Goal: Task Accomplishment & Management: Use online tool/utility

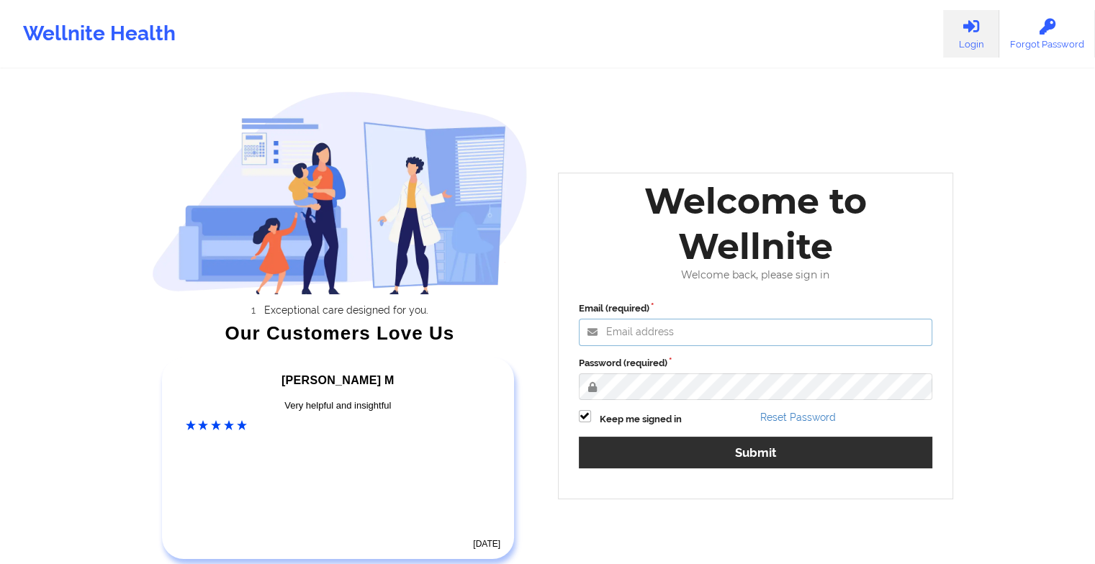
type input "[EMAIL_ADDRESS][DOMAIN_NAME]"
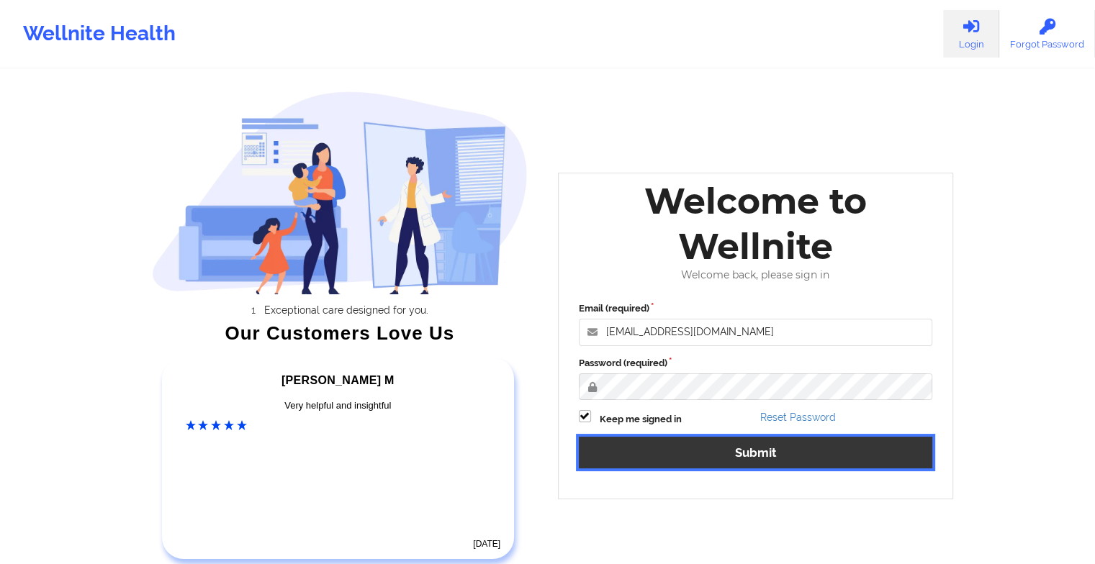
click at [621, 462] on button "Submit" at bounding box center [756, 452] width 354 height 31
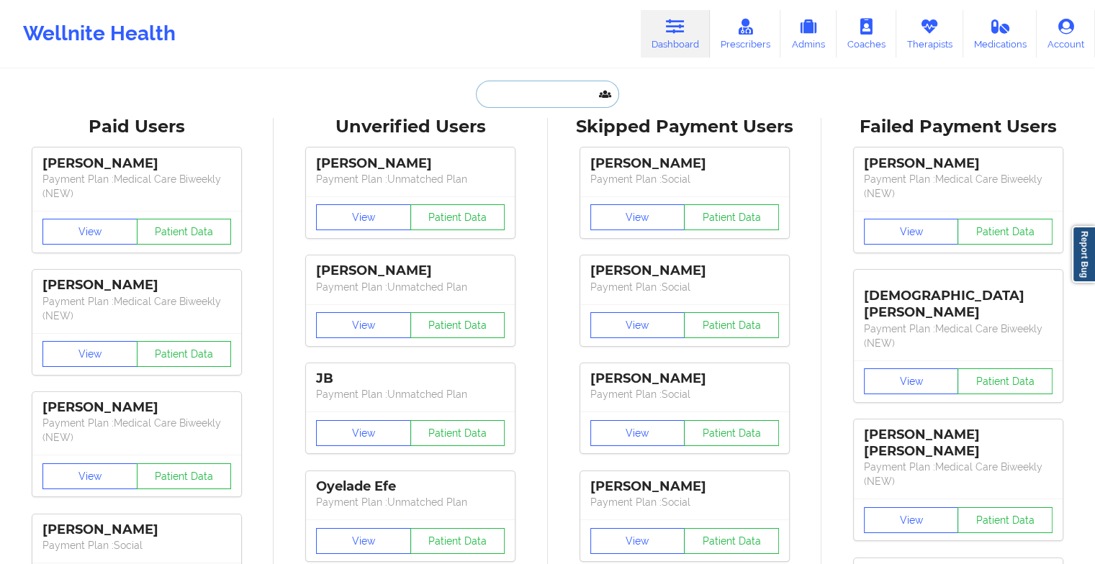
click at [521, 104] on input "text" at bounding box center [547, 94] width 143 height 27
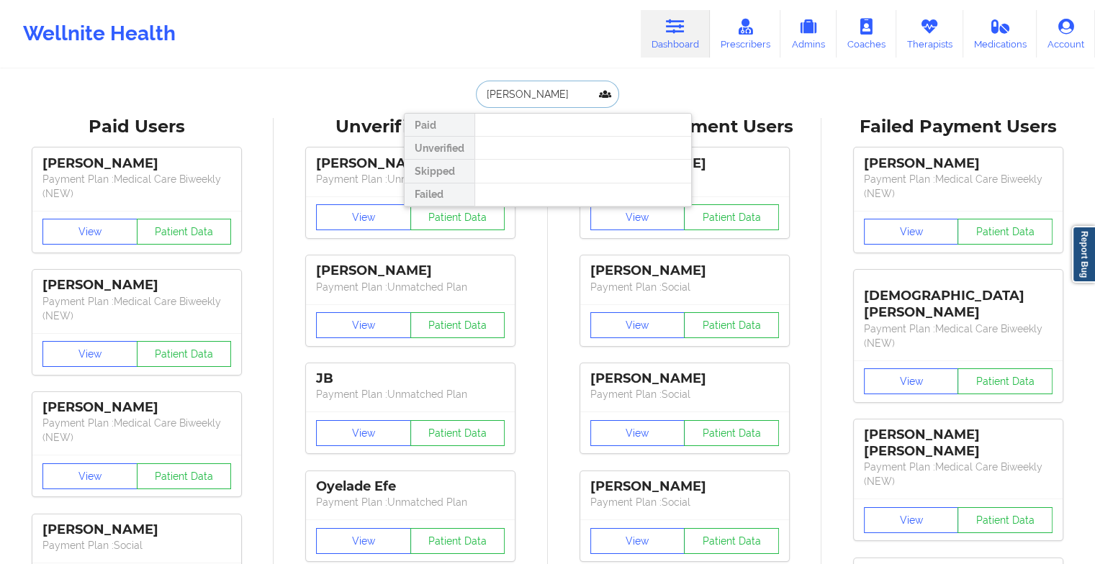
type input "[PERSON_NAME]"
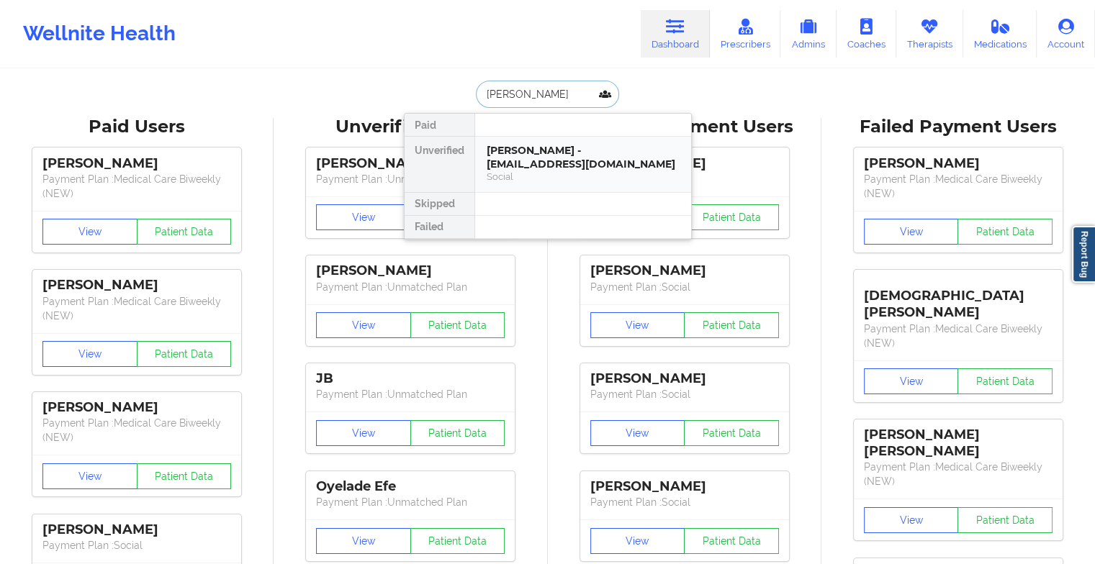
click at [549, 176] on div "Social" at bounding box center [583, 177] width 193 height 12
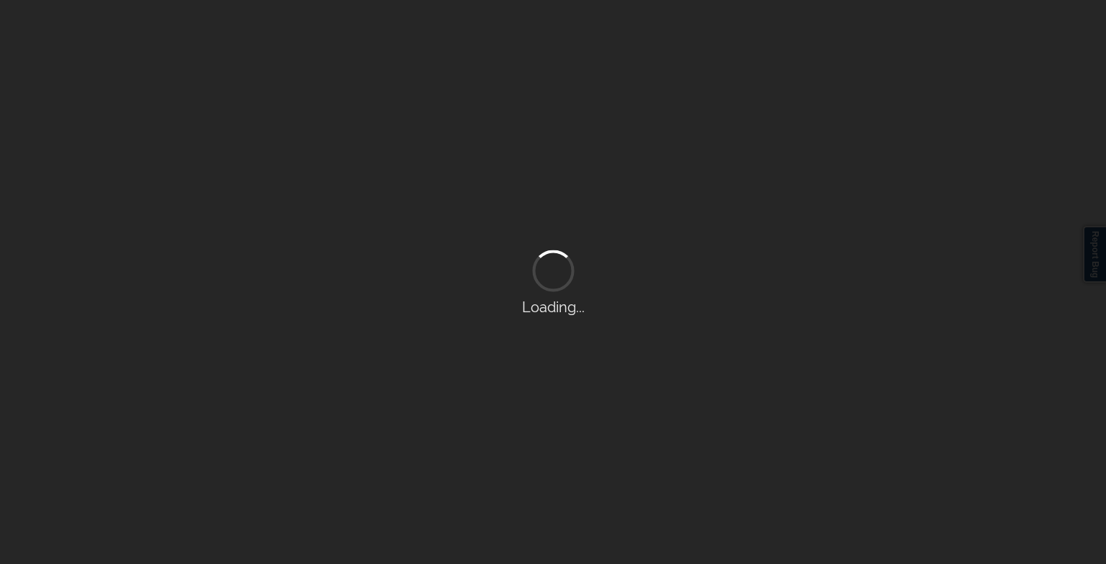
drag, startPoint x: 618, startPoint y: 114, endPoint x: 604, endPoint y: 150, distance: 38.1
click at [604, 150] on div "Loading..." at bounding box center [553, 282] width 1106 height 564
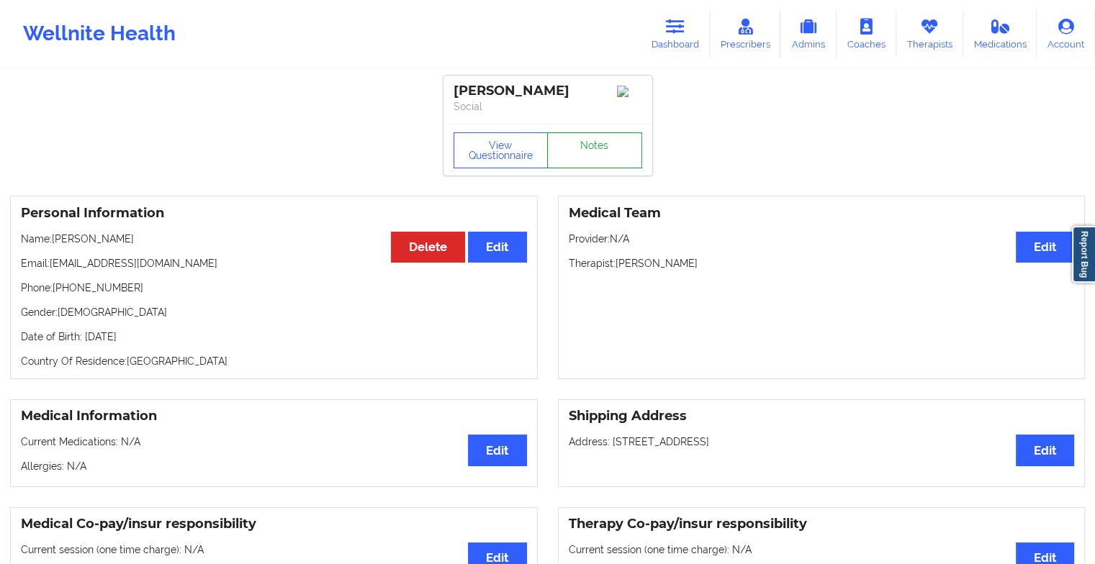
click at [605, 151] on link "Notes" at bounding box center [594, 150] width 95 height 36
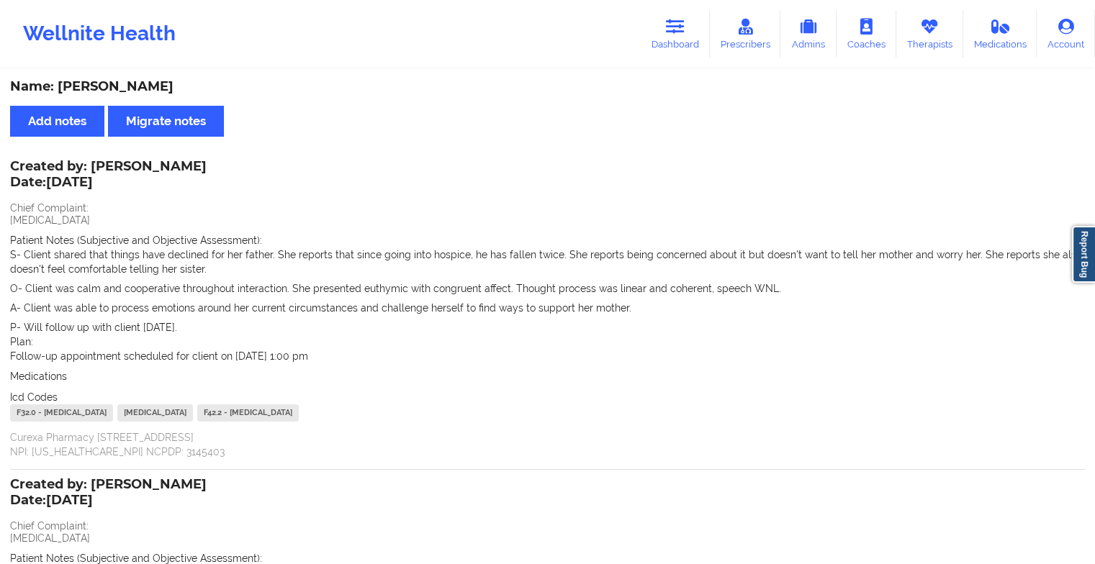
scroll to position [344, 0]
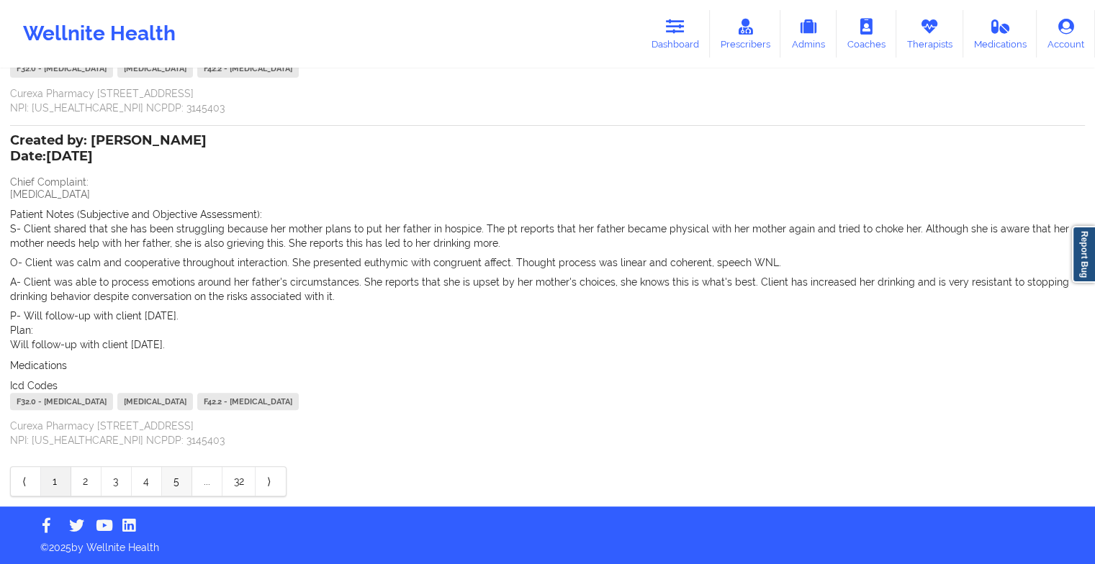
click at [163, 480] on link "5" at bounding box center [177, 481] width 30 height 29
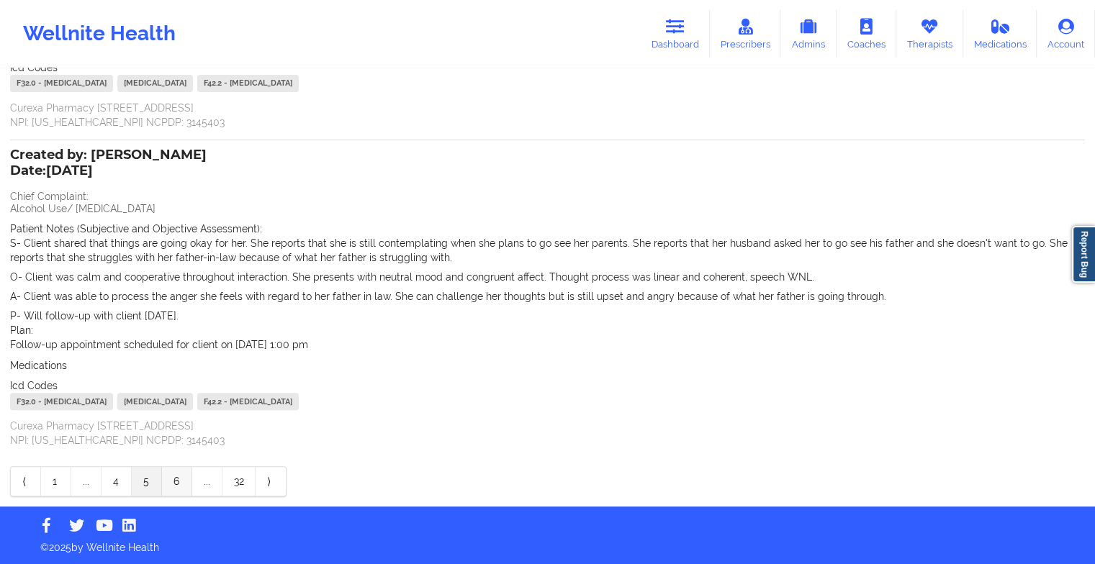
click at [168, 480] on link "6" at bounding box center [177, 481] width 30 height 29
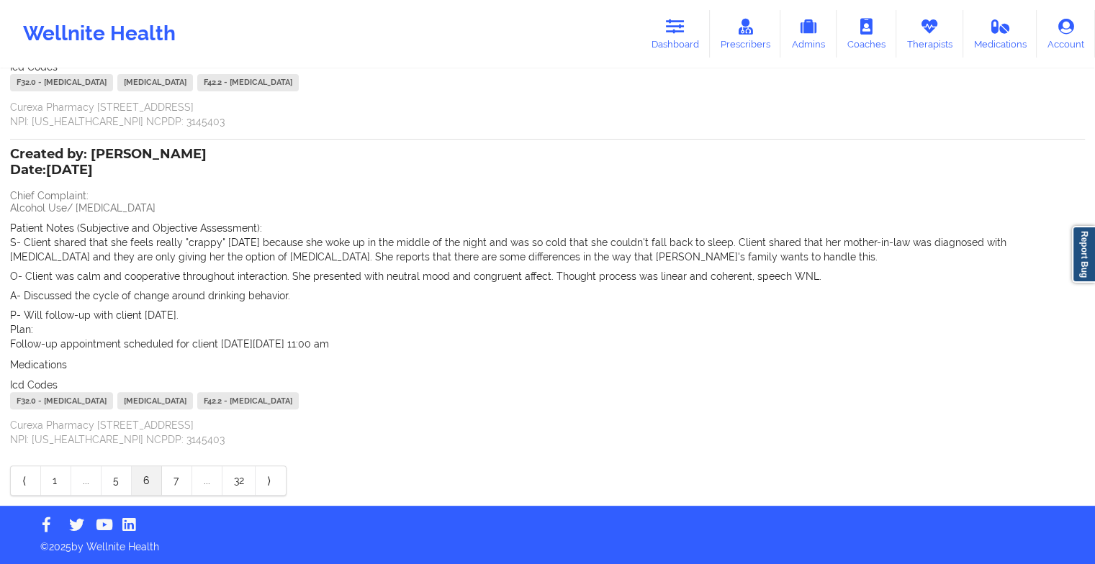
scroll to position [330, 0]
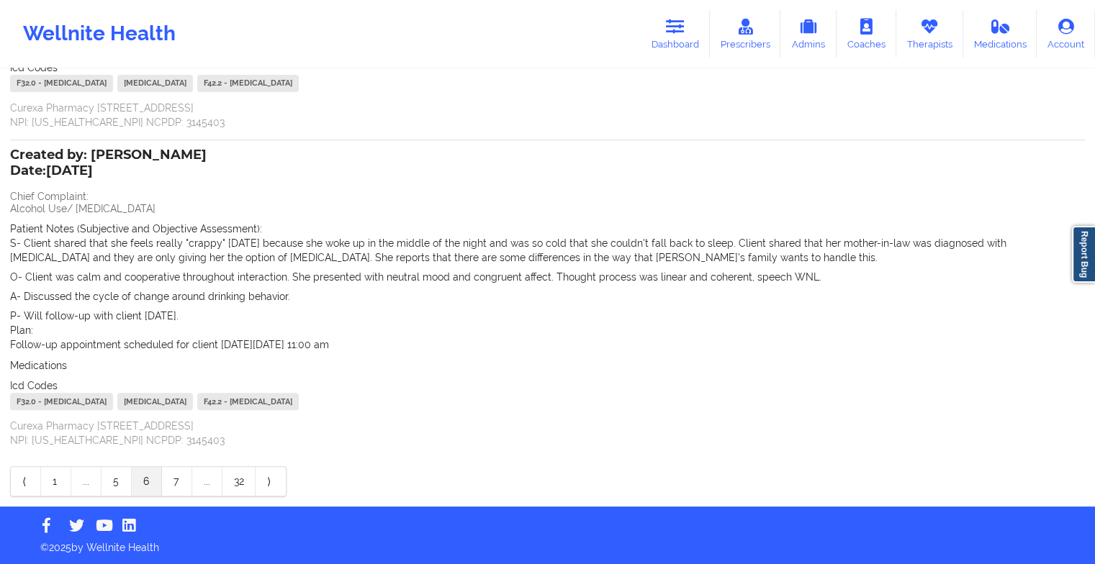
click at [158, 481] on link "6" at bounding box center [147, 481] width 30 height 29
click at [138, 484] on link "6" at bounding box center [147, 481] width 30 height 29
click at [112, 477] on link "5" at bounding box center [117, 481] width 30 height 29
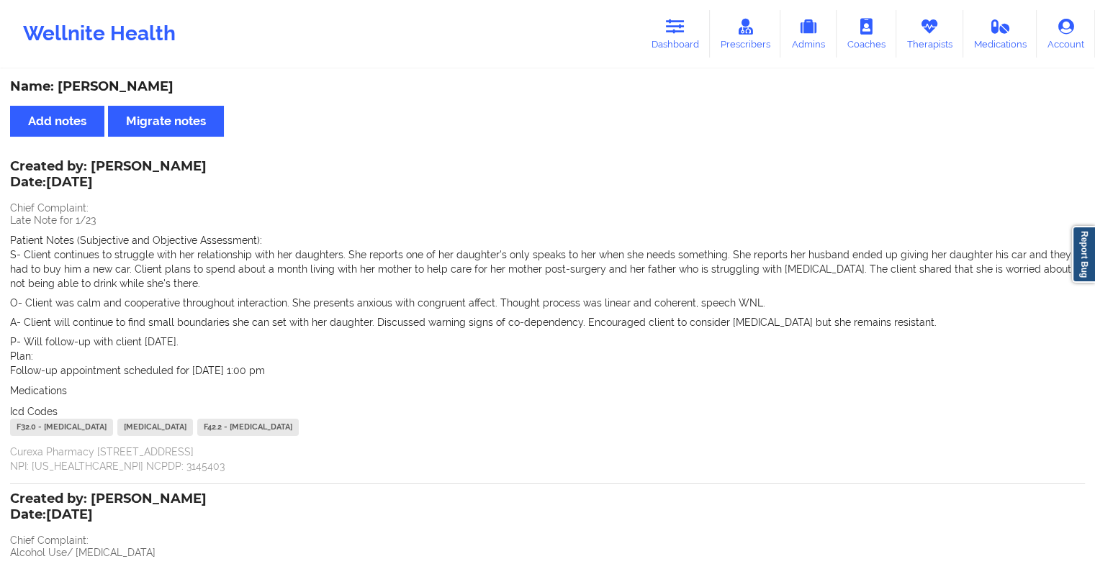
scroll to position [289, 0]
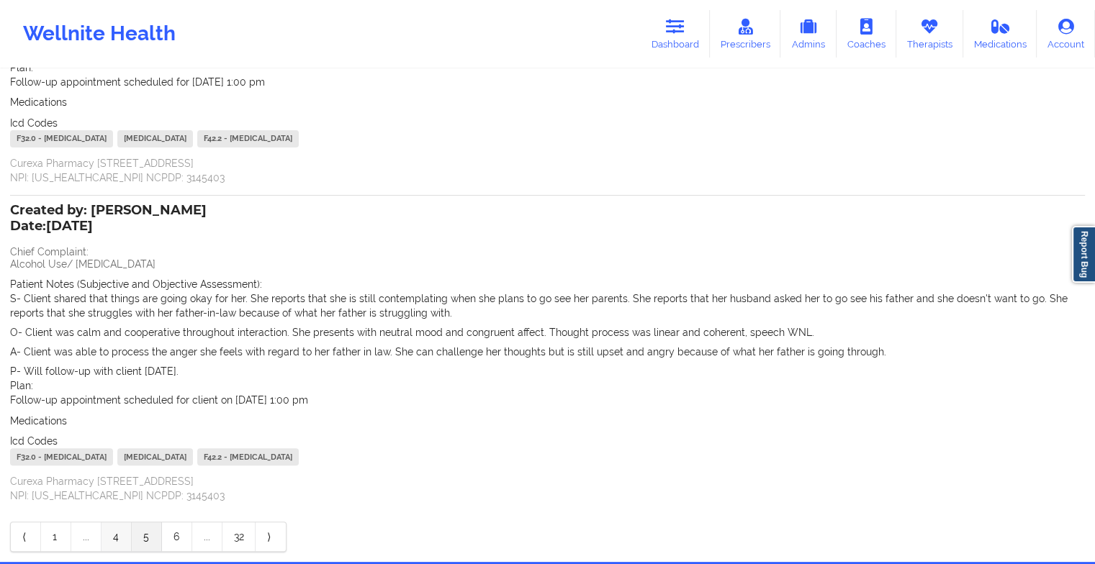
click at [117, 539] on link "4" at bounding box center [117, 537] width 30 height 29
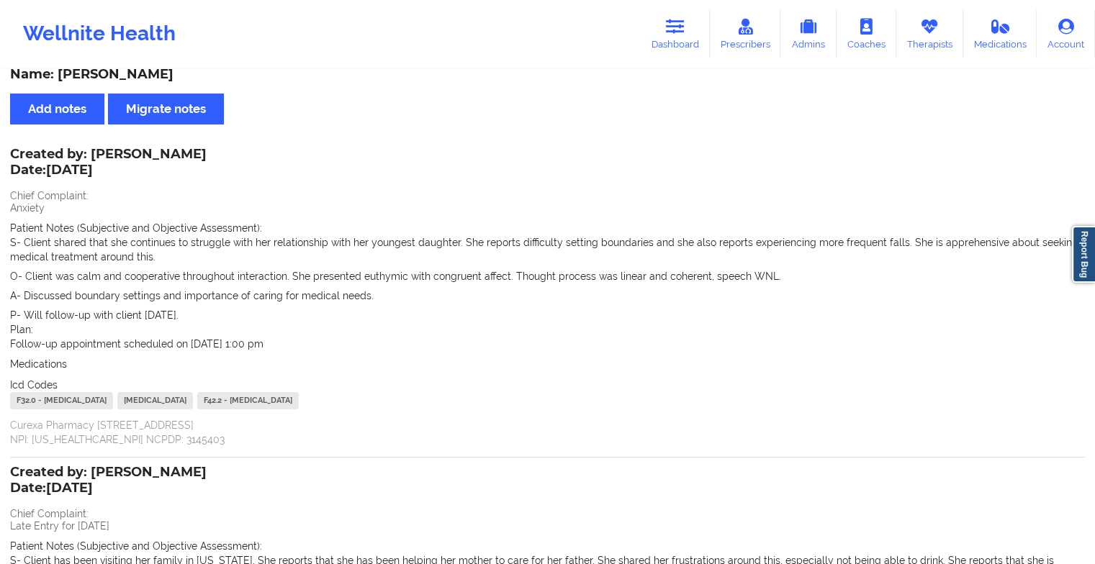
scroll to position [9, 0]
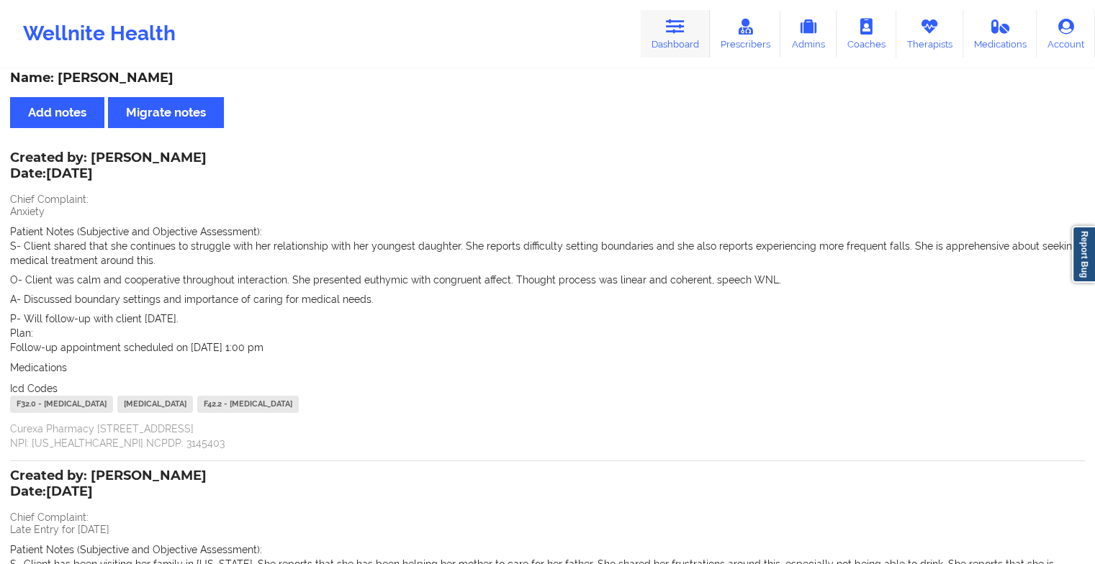
click at [665, 27] on link "Dashboard" at bounding box center [675, 34] width 69 height 48
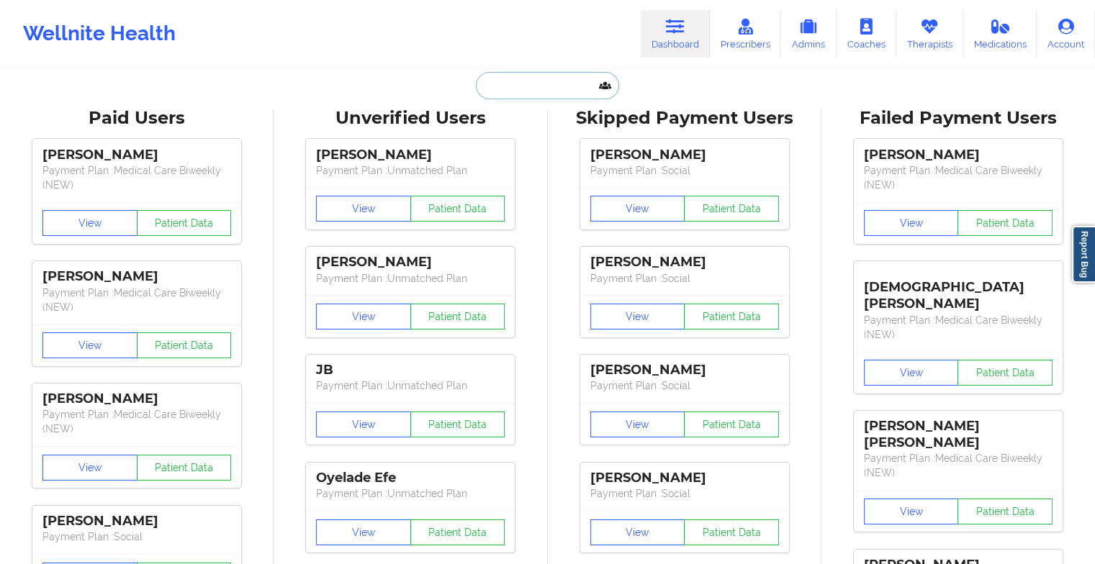
click at [513, 91] on input "text" at bounding box center [547, 85] width 143 height 27
paste input "[PERSON_NAME]"
type input "[PERSON_NAME]"
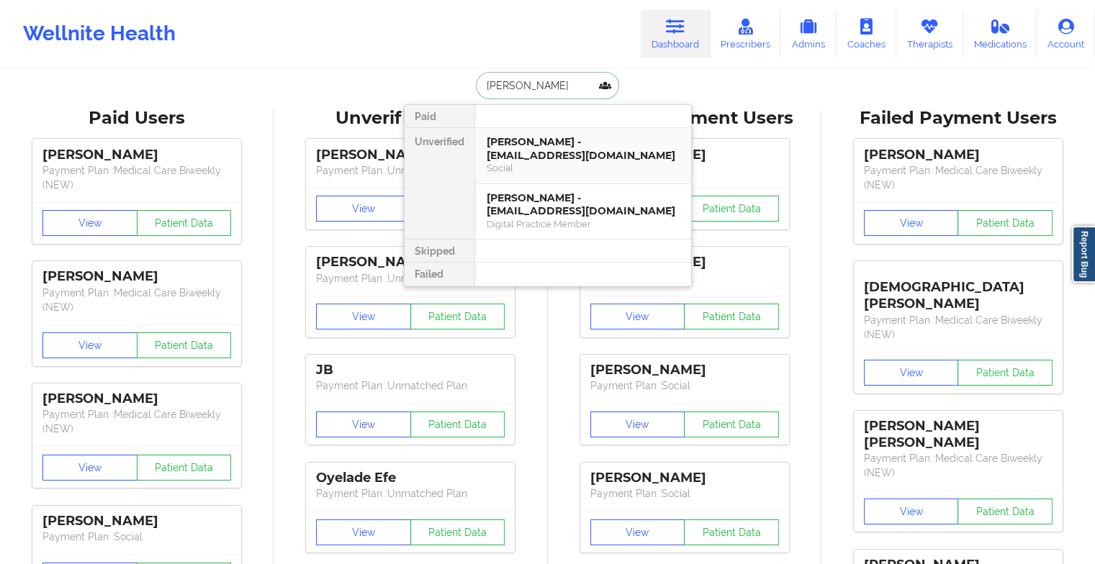
click at [557, 160] on div "[PERSON_NAME] - [EMAIL_ADDRESS][DOMAIN_NAME]" at bounding box center [583, 148] width 193 height 27
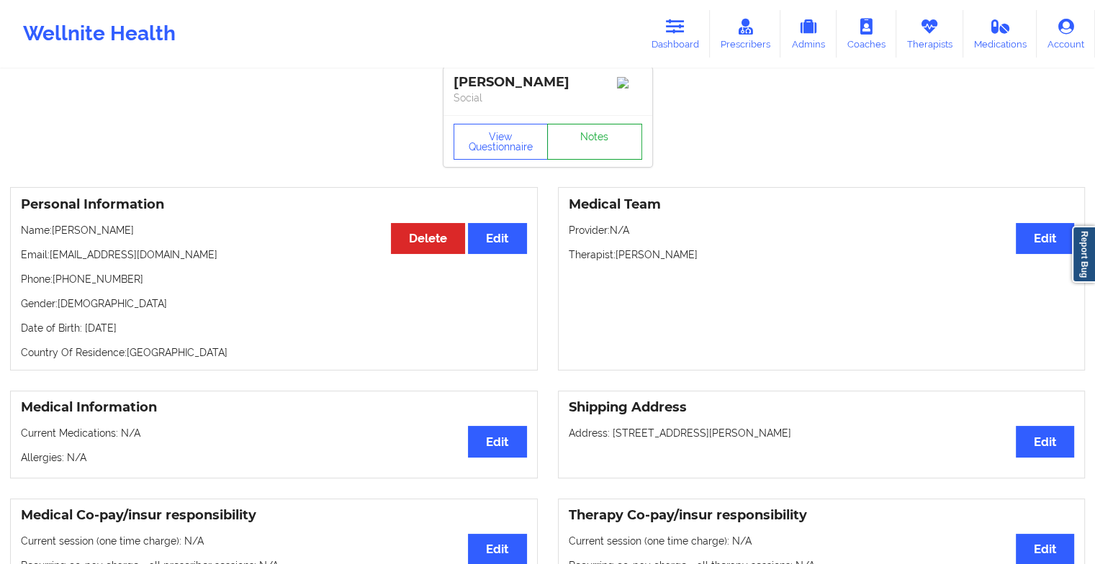
click at [600, 146] on link "Notes" at bounding box center [594, 142] width 95 height 36
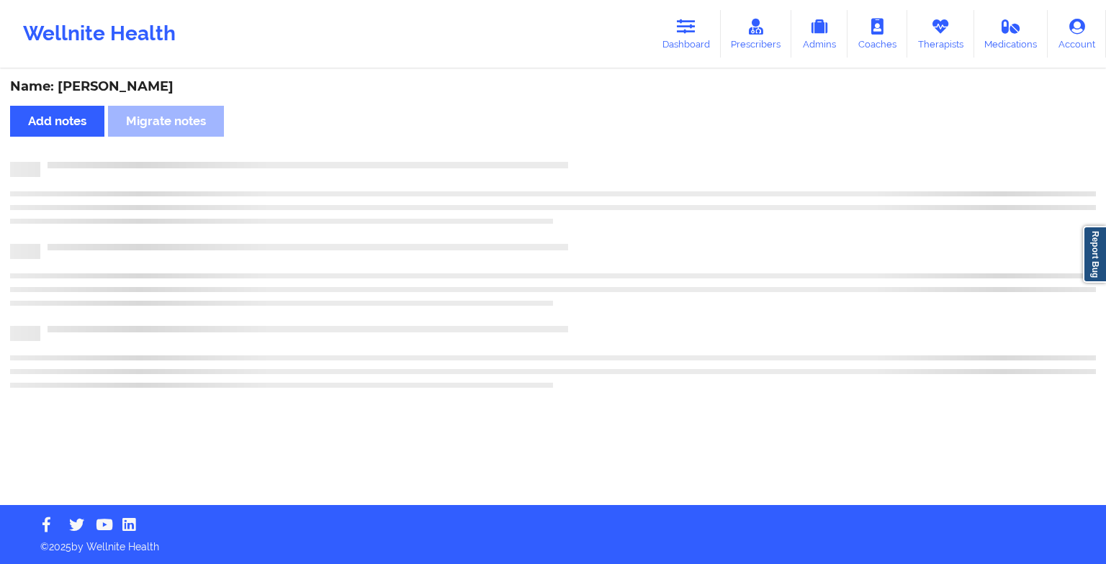
click at [600, 146] on div "Name: [PERSON_NAME] Add notes Migrate notes" at bounding box center [553, 288] width 1106 height 435
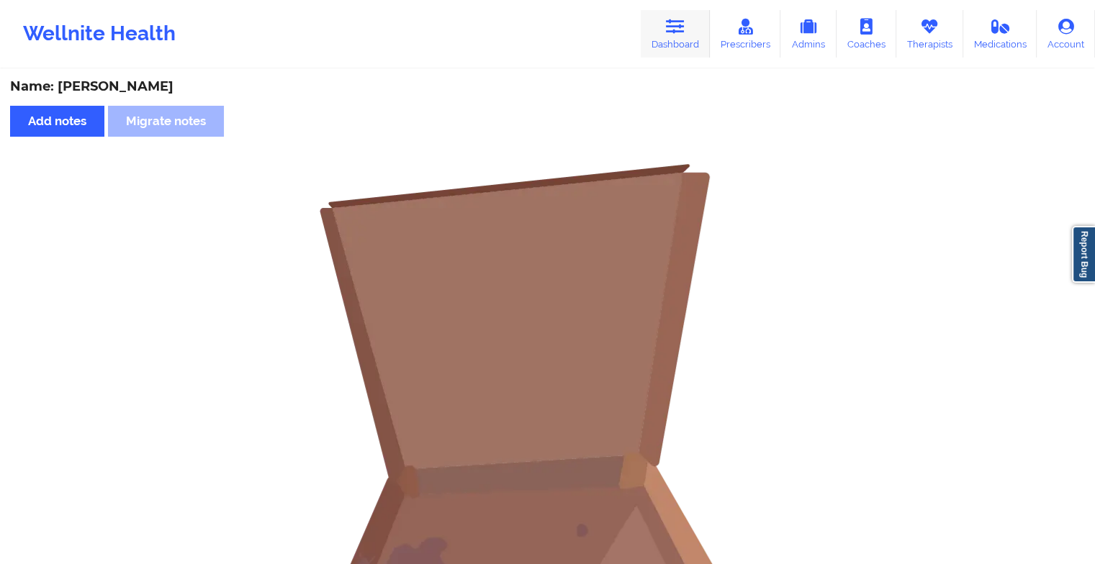
click at [667, 55] on link "Dashboard" at bounding box center [675, 34] width 69 height 48
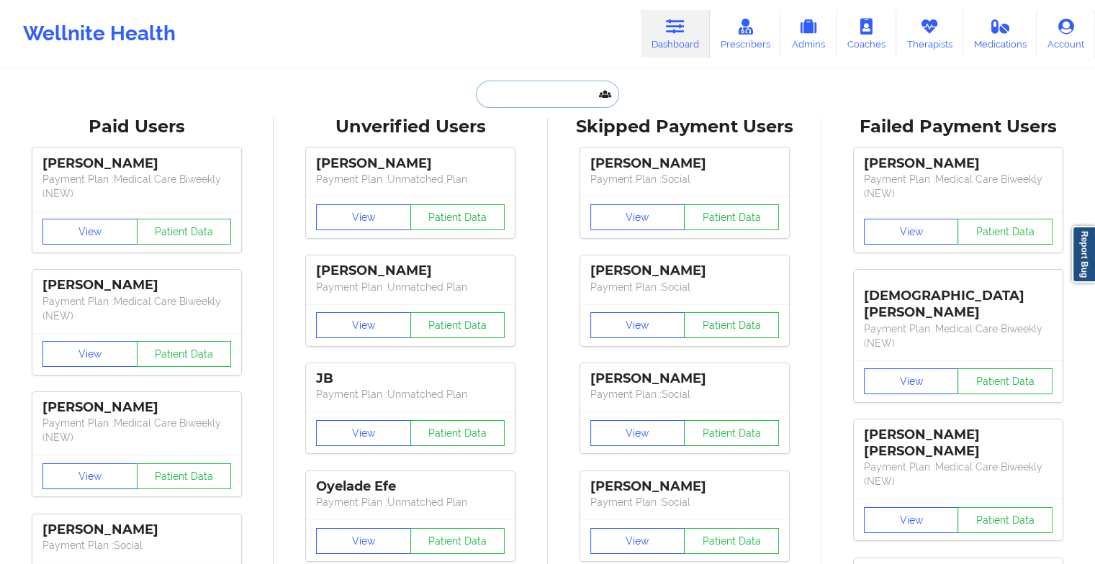
click at [520, 91] on input "text" at bounding box center [547, 94] width 143 height 27
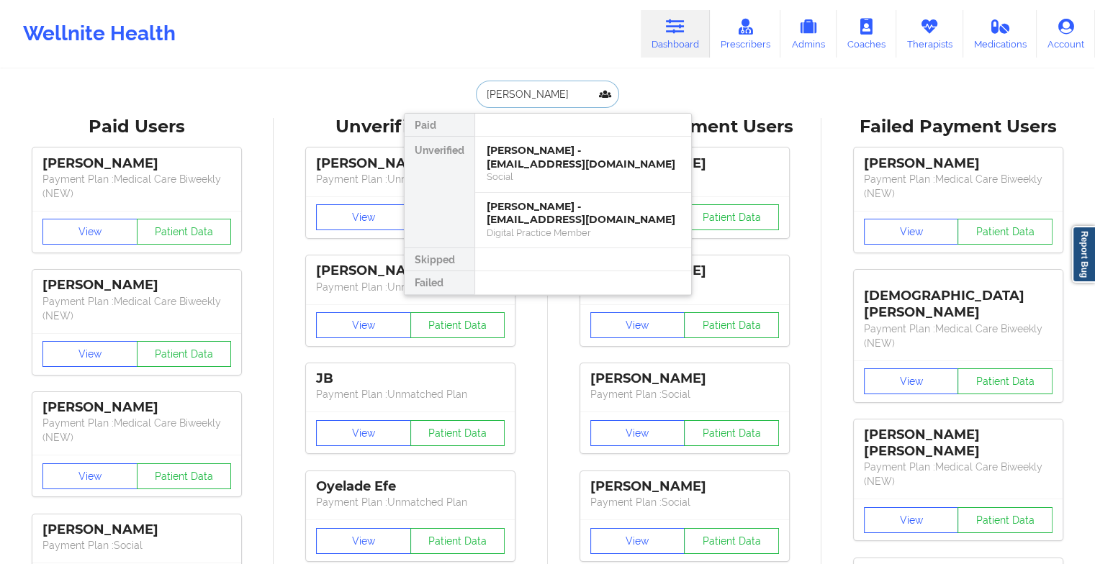
type input "[PERSON_NAME]"
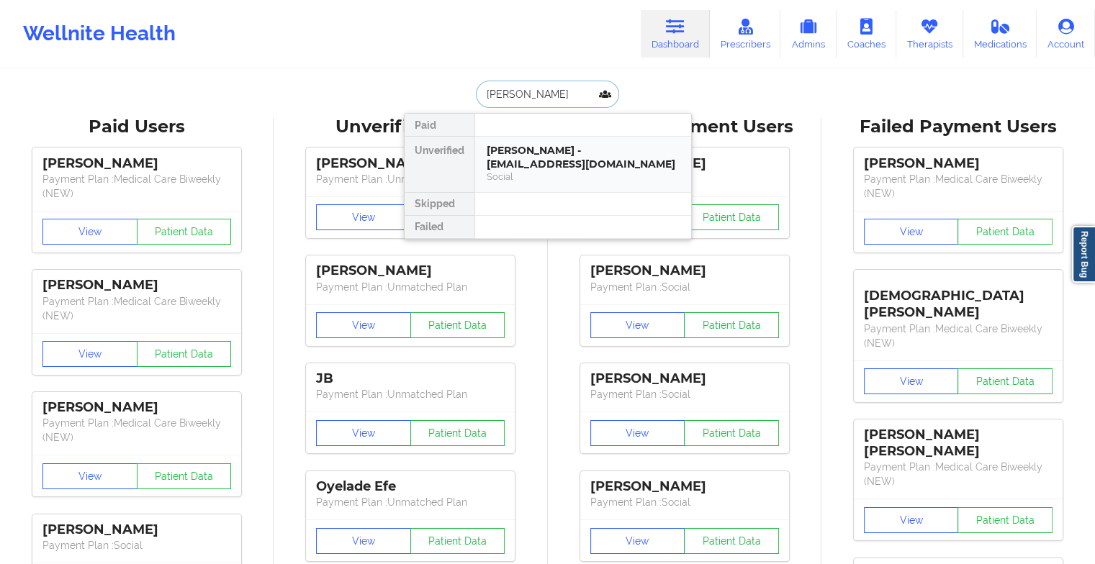
click at [547, 153] on div "[PERSON_NAME] - [EMAIL_ADDRESS][DOMAIN_NAME]" at bounding box center [583, 157] width 193 height 27
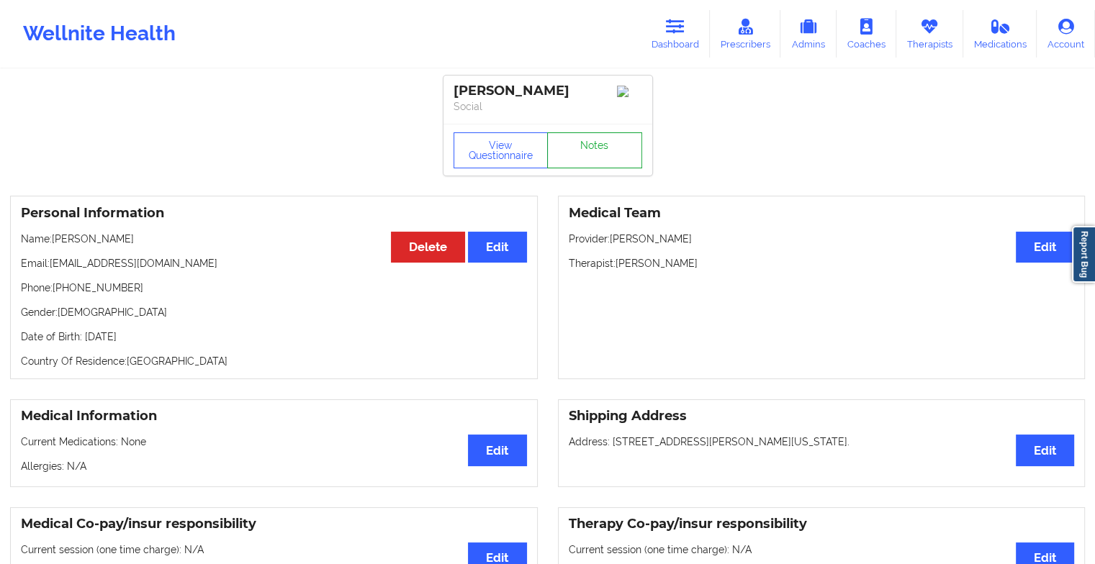
click at [602, 150] on link "Notes" at bounding box center [594, 150] width 95 height 36
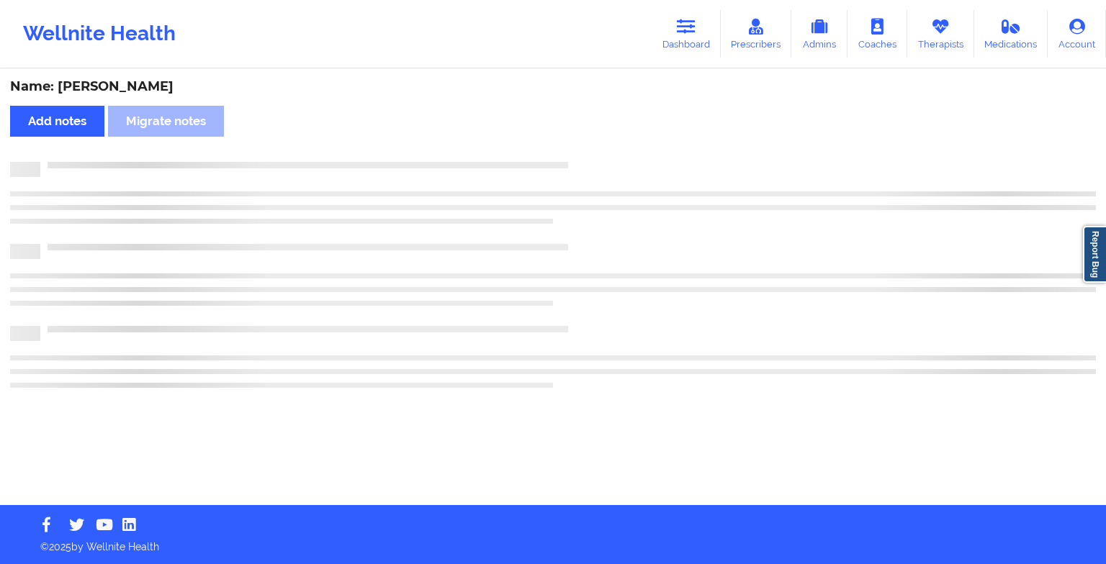
click at [602, 150] on div "Name: [PERSON_NAME] Add notes Migrate notes" at bounding box center [553, 288] width 1106 height 435
drag, startPoint x: 602, startPoint y: 150, endPoint x: 707, endPoint y: 251, distance: 145.6
click at [707, 251] on div "Name: [PERSON_NAME] Add notes Migrate notes" at bounding box center [553, 288] width 1106 height 435
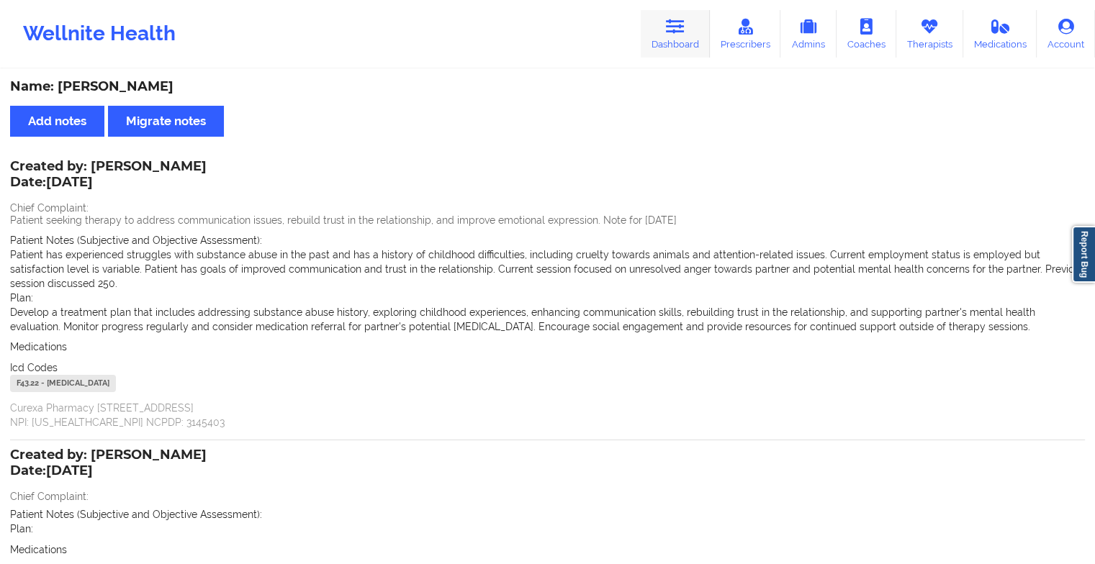
click at [706, 32] on link "Dashboard" at bounding box center [675, 34] width 69 height 48
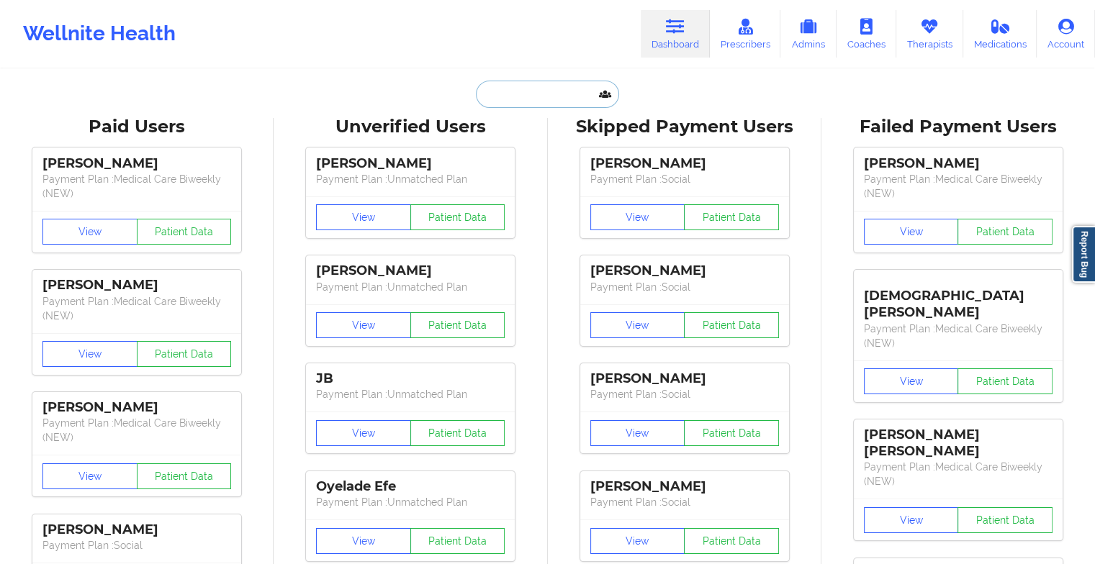
click at [518, 91] on input "text" at bounding box center [547, 94] width 143 height 27
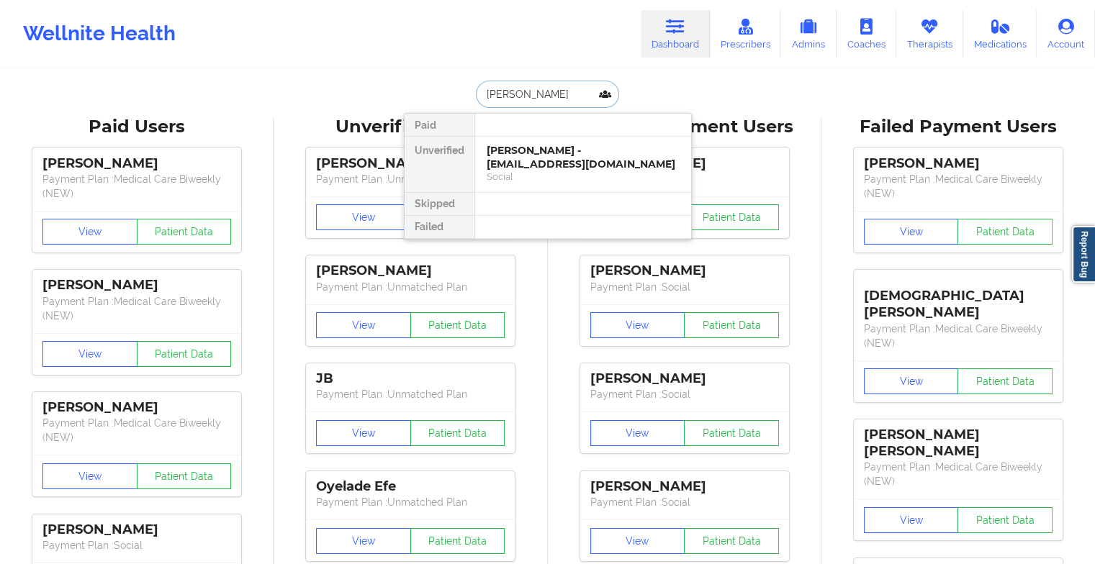
type input "[PERSON_NAME]"
click at [536, 144] on div "[PERSON_NAME] - [EMAIL_ADDRESS][DOMAIN_NAME]" at bounding box center [583, 157] width 193 height 27
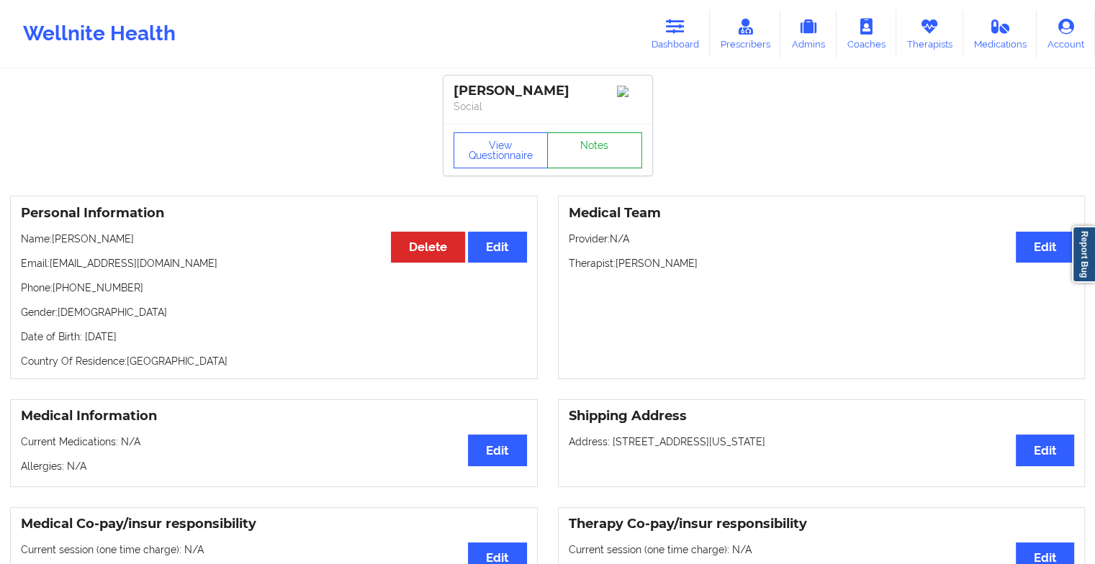
click at [625, 153] on link "Notes" at bounding box center [594, 150] width 95 height 36
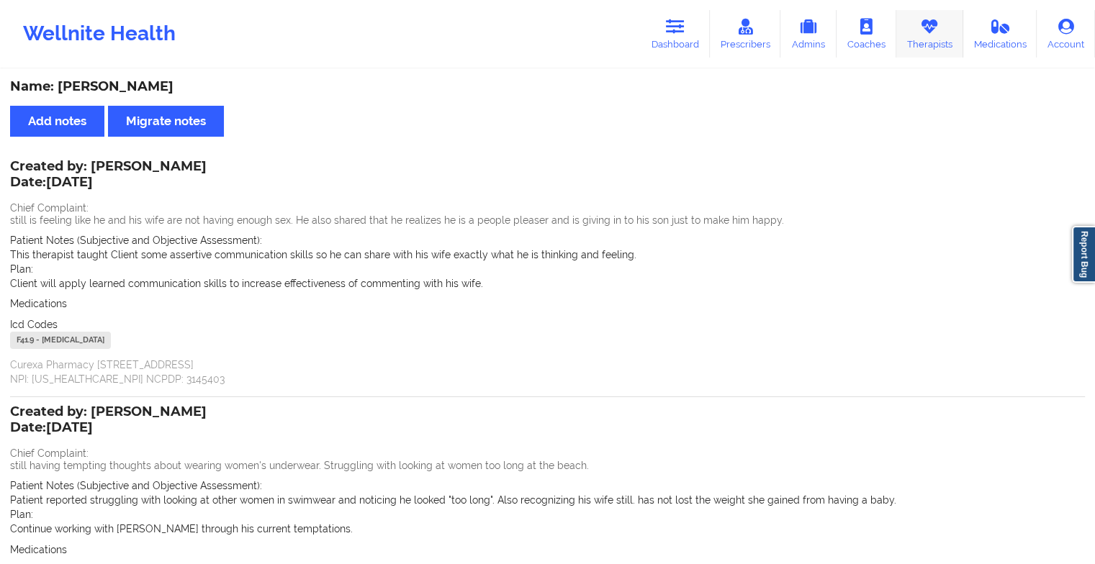
click at [930, 35] on link "Therapists" at bounding box center [929, 34] width 67 height 48
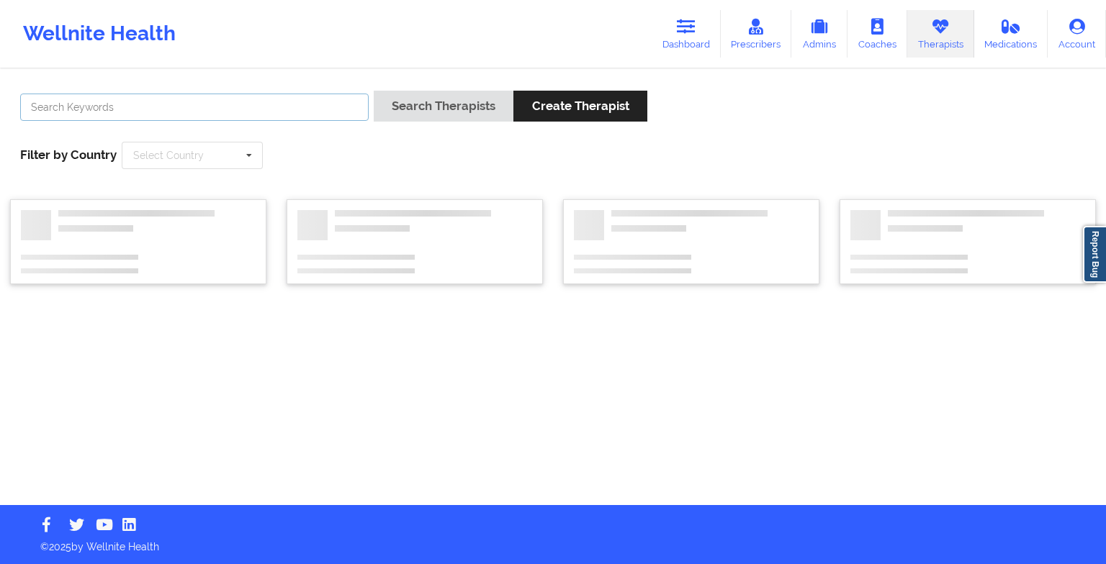
click at [210, 104] on input "text" at bounding box center [194, 107] width 348 height 27
type input "[PERSON_NAME]"
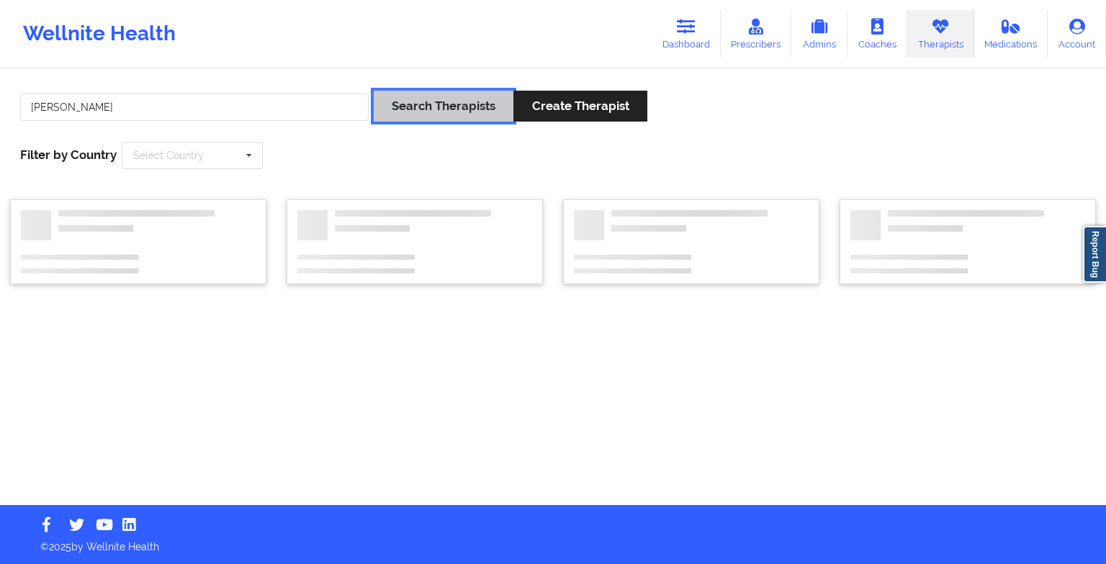
click at [415, 102] on button "Search Therapists" at bounding box center [444, 106] width 140 height 31
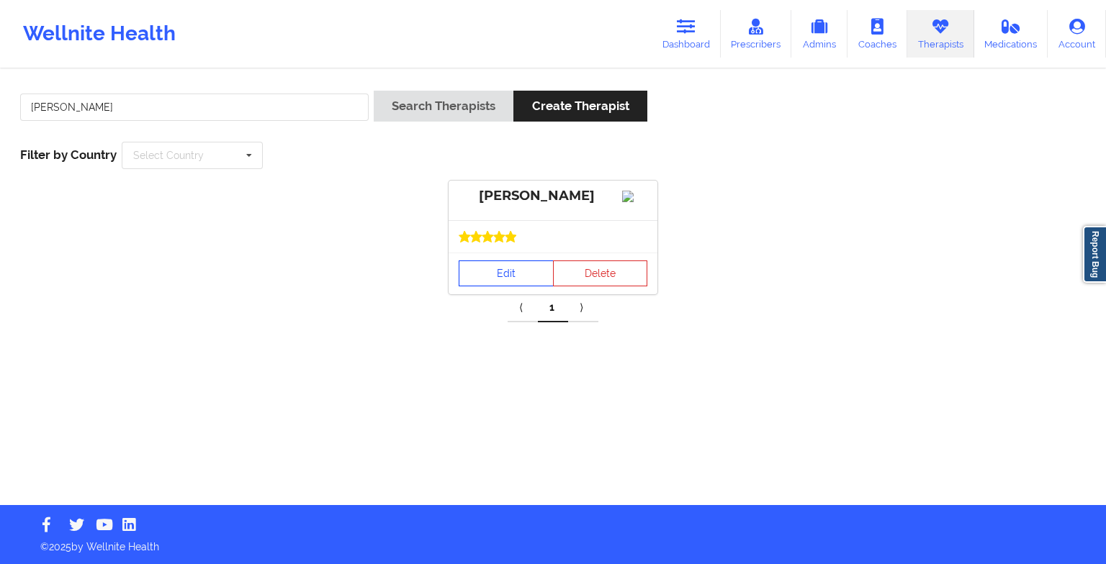
click at [526, 287] on link "Edit" at bounding box center [506, 274] width 95 height 26
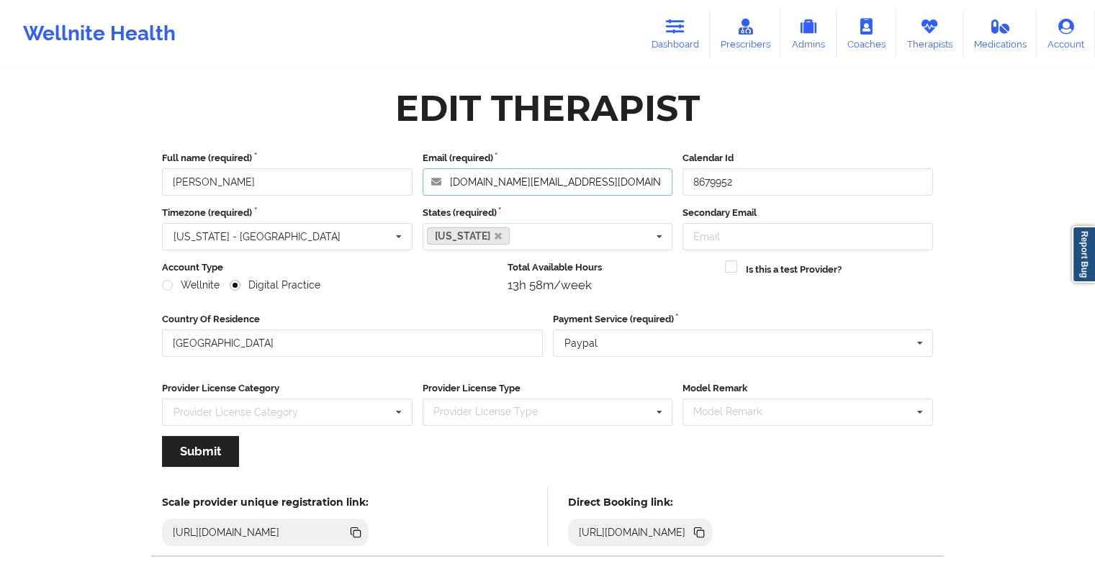
drag, startPoint x: 588, startPoint y: 184, endPoint x: 368, endPoint y: 159, distance: 221.7
click at [368, 159] on div "Full name (required) [PERSON_NAME] Email (required) [DOMAIN_NAME][EMAIL_ADDRESS…" at bounding box center [547, 173] width 781 height 45
click at [682, 33] on icon at bounding box center [675, 27] width 19 height 16
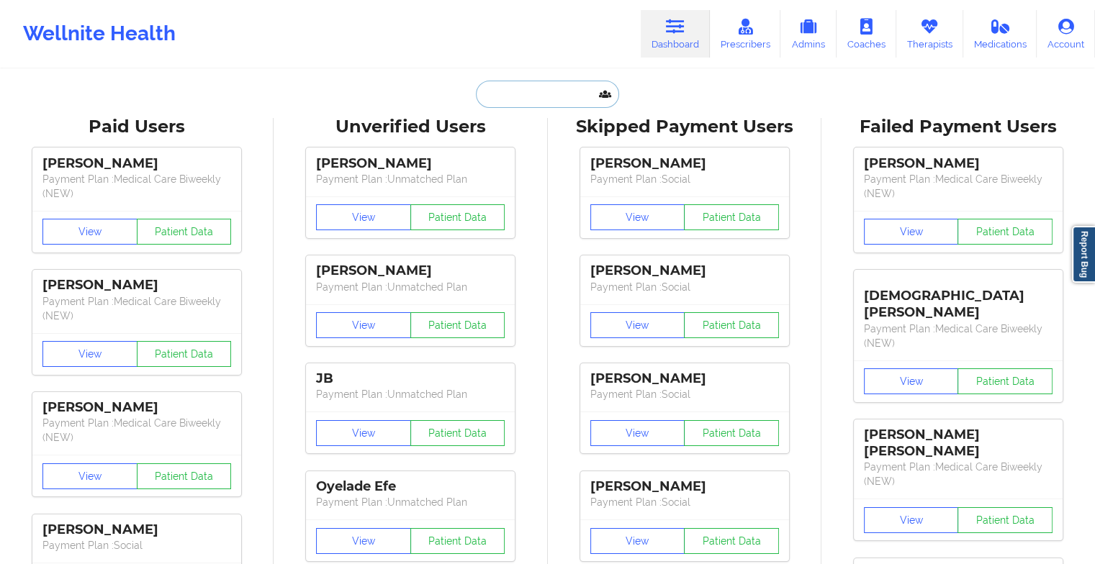
click at [514, 95] on input "text" at bounding box center [547, 94] width 143 height 27
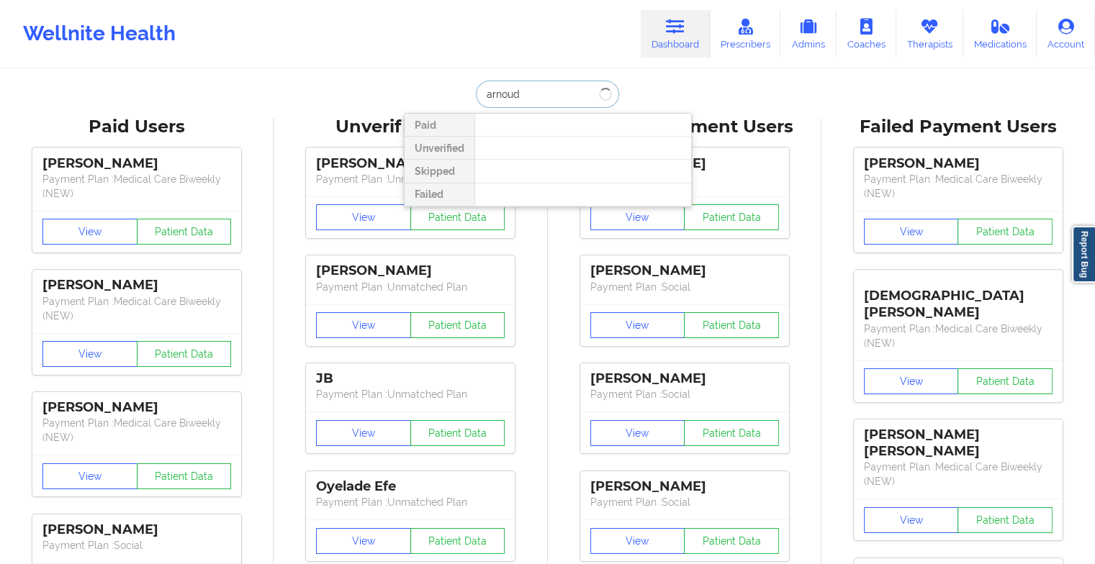
type input "arnoud d"
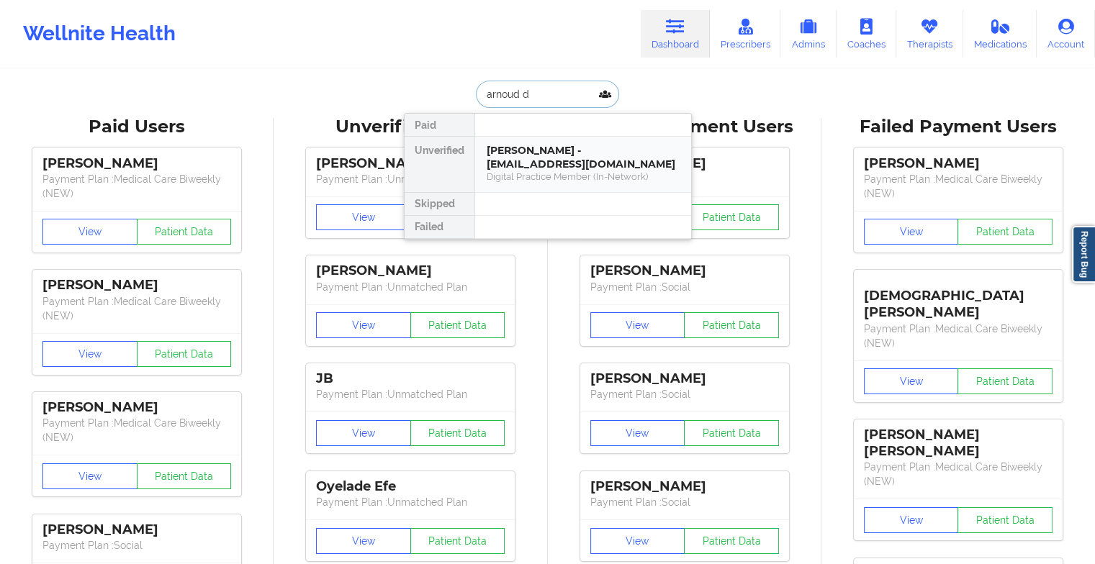
click at [582, 161] on div "[PERSON_NAME] - [EMAIL_ADDRESS][DOMAIN_NAME]" at bounding box center [583, 157] width 193 height 27
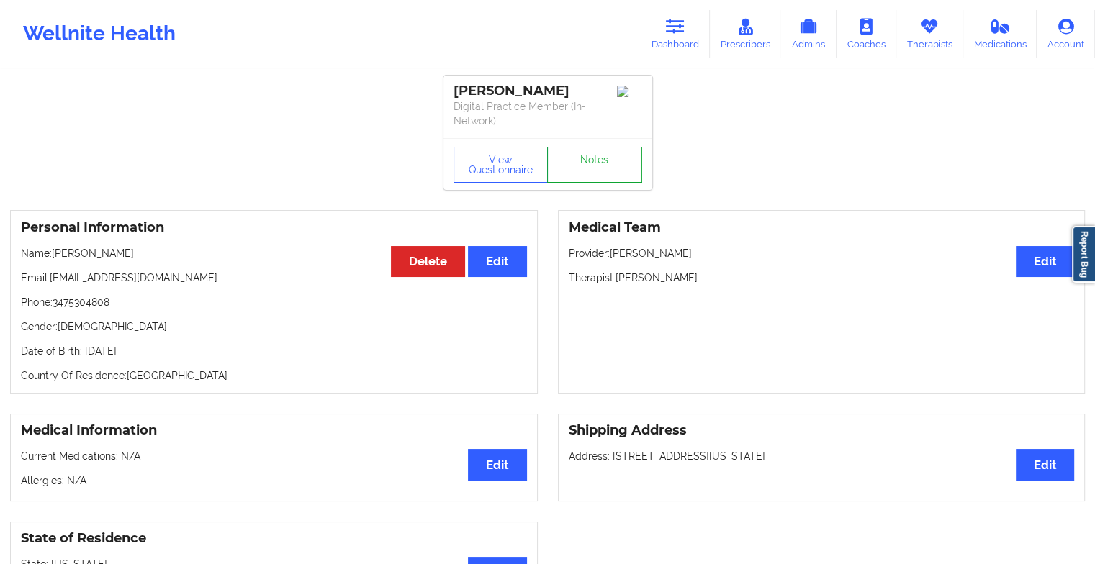
click at [596, 150] on link "Notes" at bounding box center [594, 165] width 95 height 36
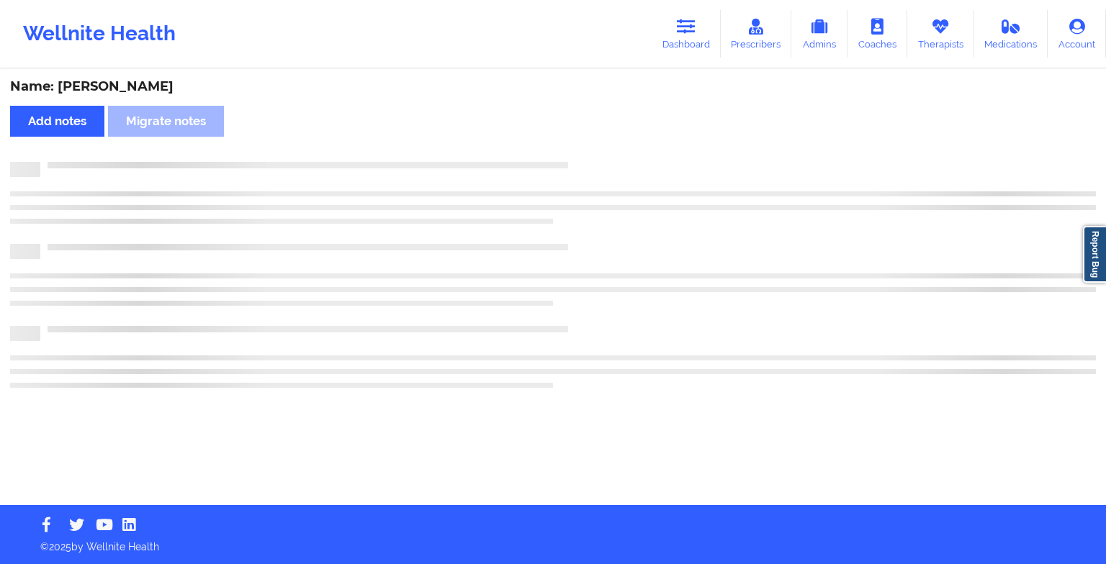
click at [596, 150] on div "Name: [PERSON_NAME] Add notes Migrate notes" at bounding box center [553, 288] width 1106 height 435
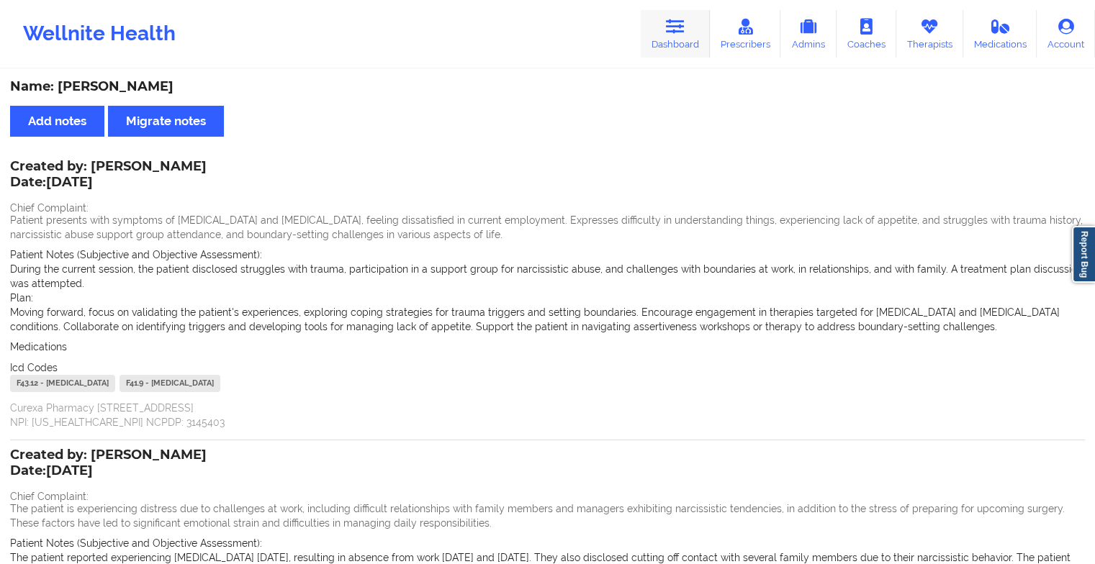
click at [654, 42] on link "Dashboard" at bounding box center [675, 34] width 69 height 48
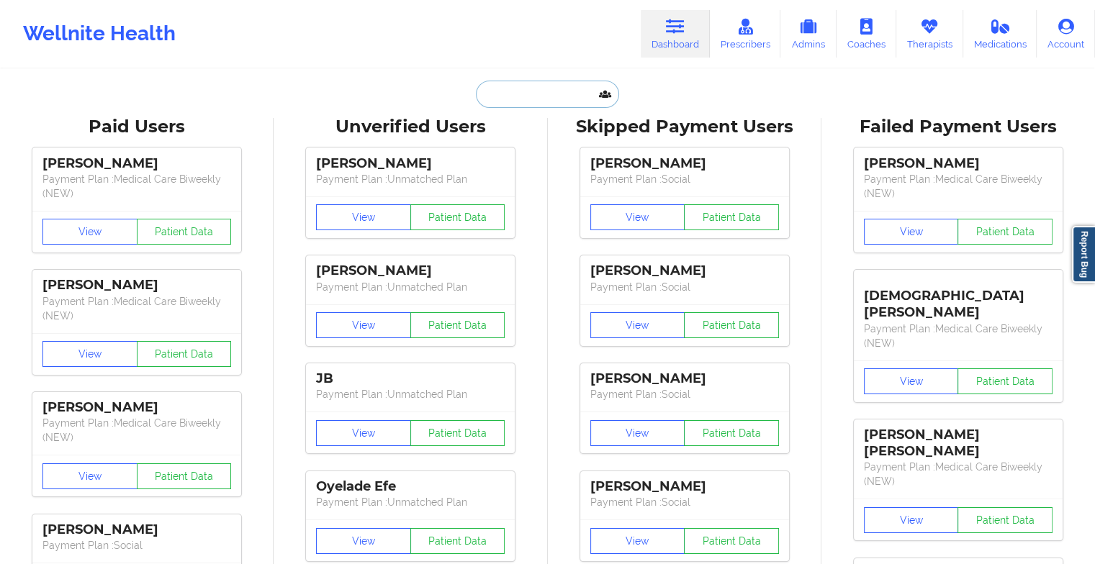
click at [533, 100] on input "text" at bounding box center [547, 94] width 143 height 27
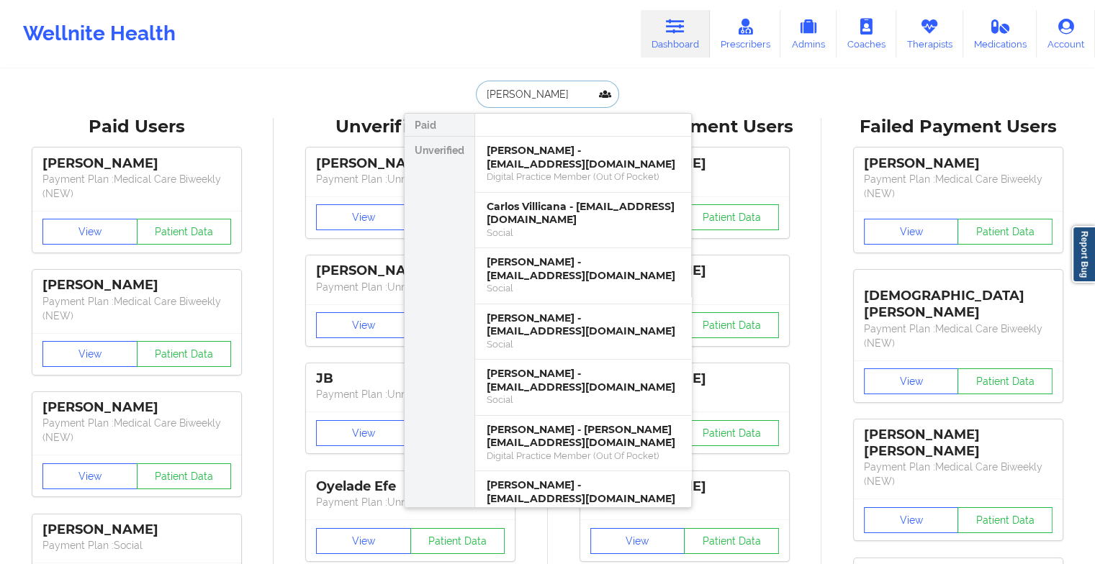
type input "[PERSON_NAME]"
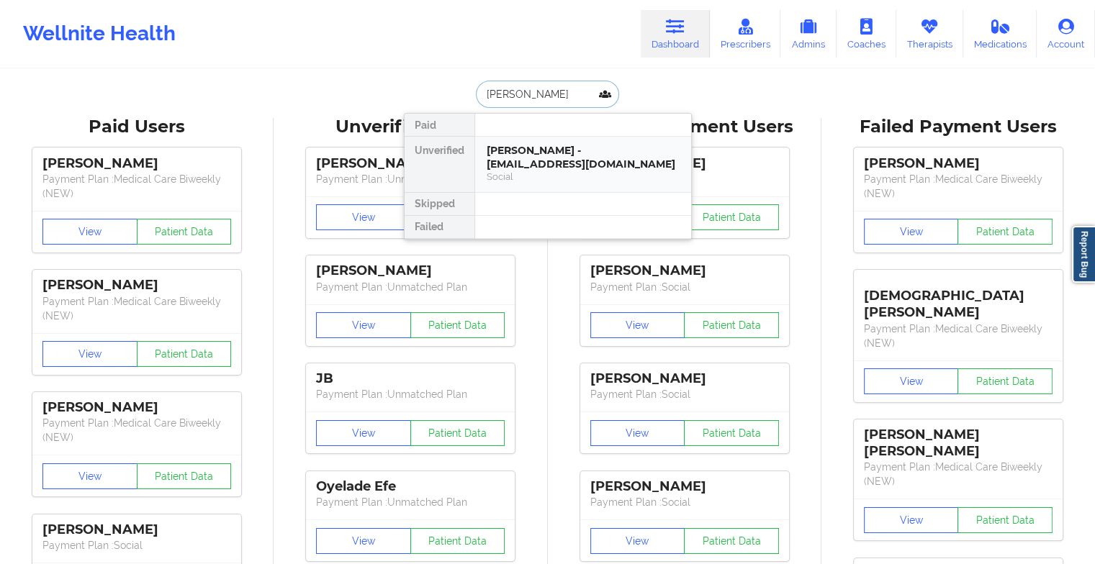
click at [577, 163] on div "[PERSON_NAME] - [EMAIL_ADDRESS][DOMAIN_NAME]" at bounding box center [583, 157] width 193 height 27
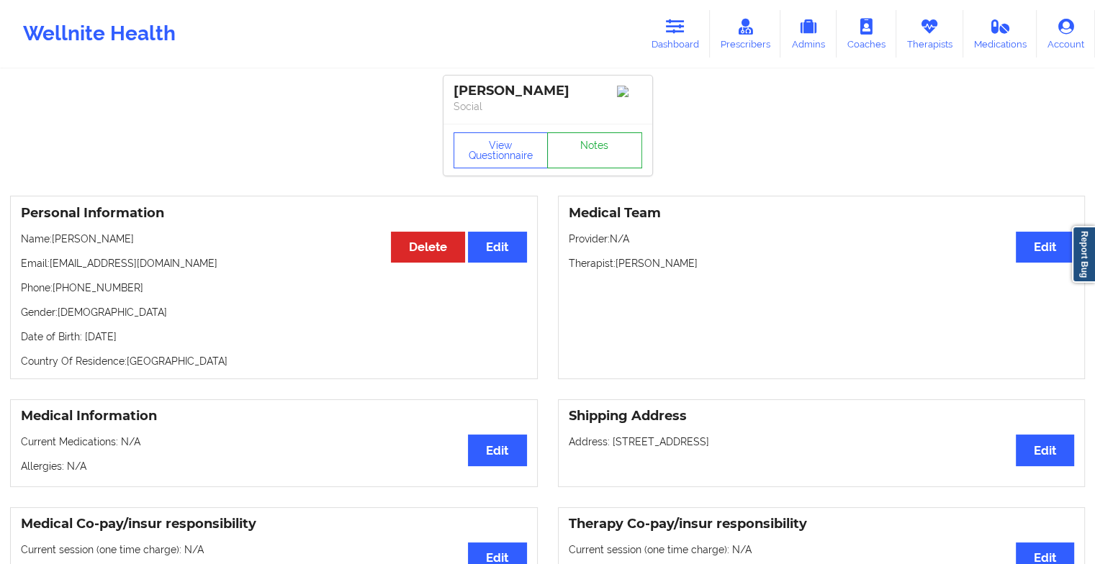
drag, startPoint x: 594, startPoint y: 135, endPoint x: 585, endPoint y: 163, distance: 29.6
click at [585, 163] on div "View Questionnaire Notes" at bounding box center [548, 150] width 209 height 52
click at [585, 163] on link "Notes" at bounding box center [594, 150] width 95 height 36
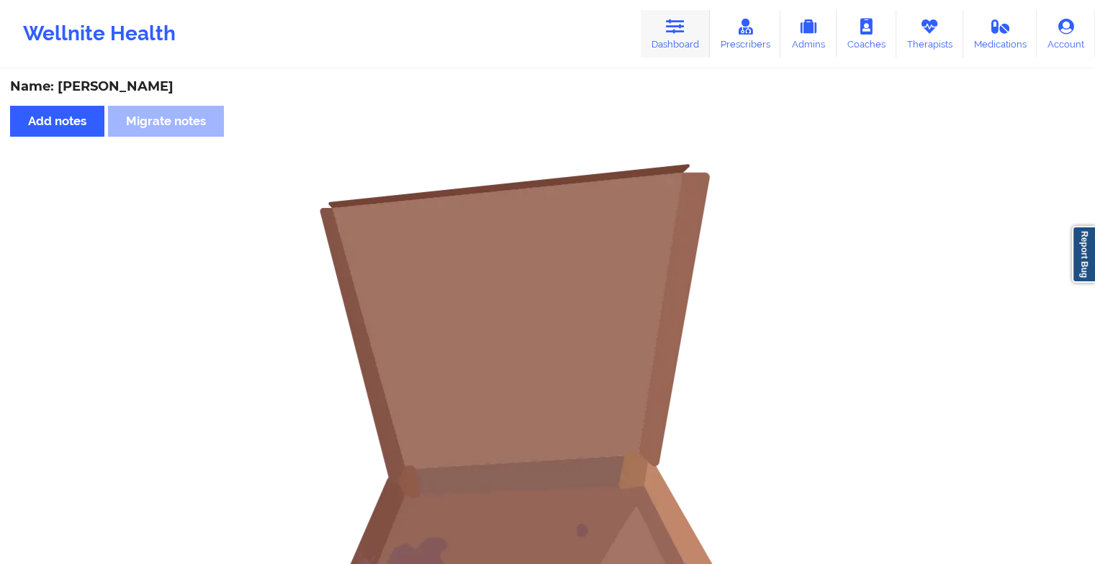
click at [670, 23] on icon at bounding box center [675, 27] width 19 height 16
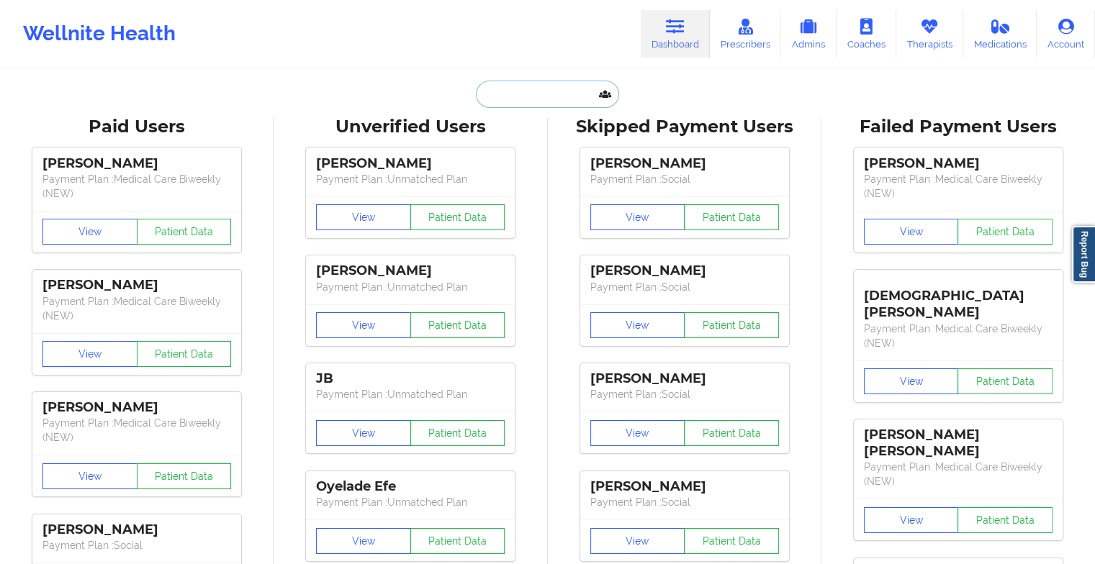
click at [567, 89] on input "text" at bounding box center [547, 94] width 143 height 27
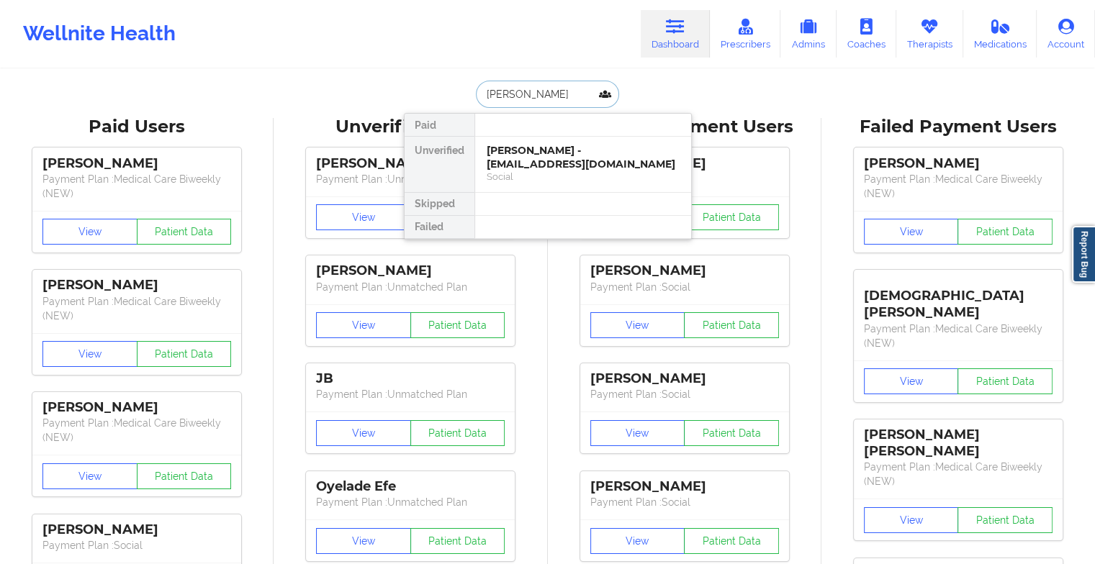
type input "[PERSON_NAME]"
click at [552, 150] on div "[PERSON_NAME] - [EMAIL_ADDRESS][DOMAIN_NAME]" at bounding box center [583, 157] width 193 height 27
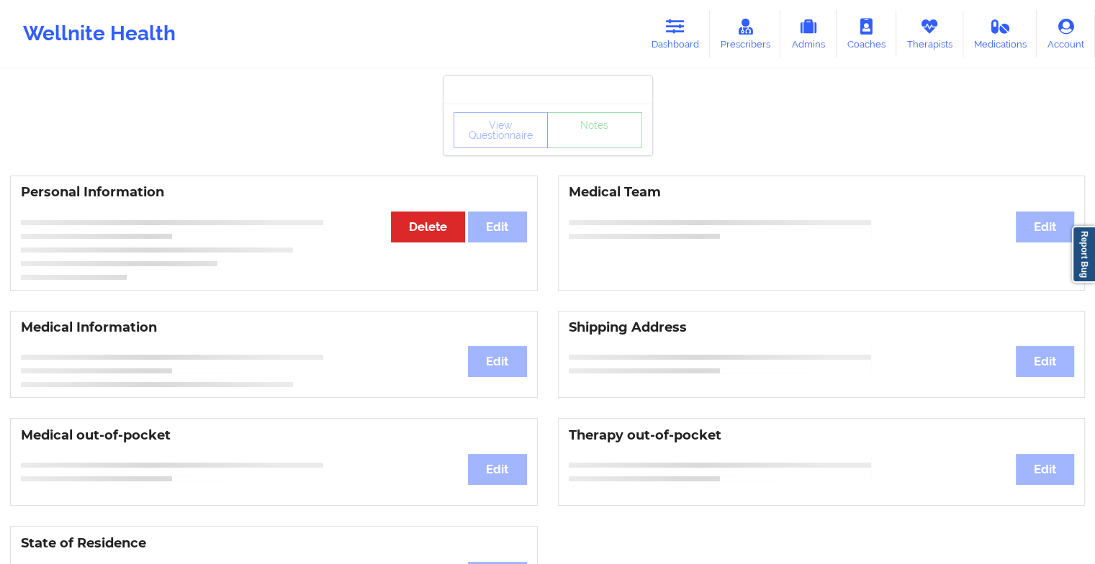
click at [579, 138] on div "View Questionnaire Notes" at bounding box center [548, 130] width 189 height 36
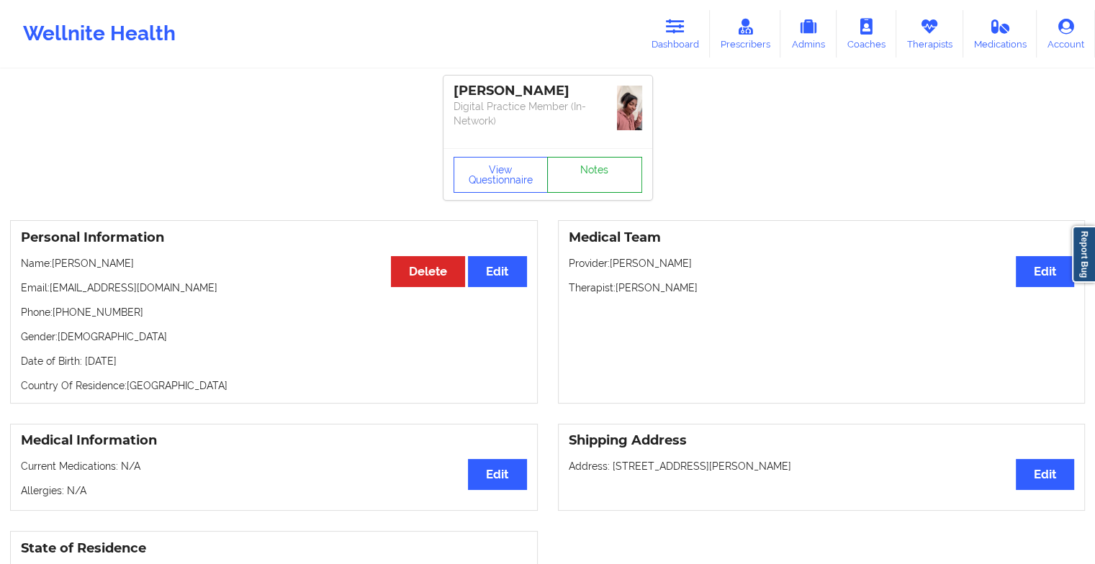
click at [579, 157] on link "Notes" at bounding box center [594, 175] width 95 height 36
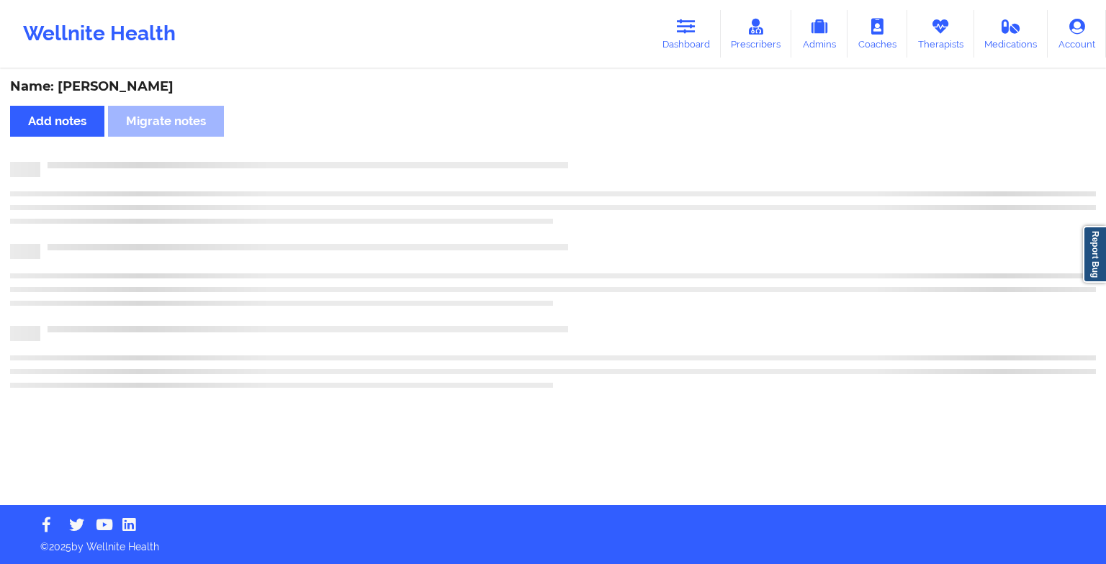
click at [579, 138] on div "Name: [PERSON_NAME] Add notes Migrate notes" at bounding box center [553, 288] width 1106 height 435
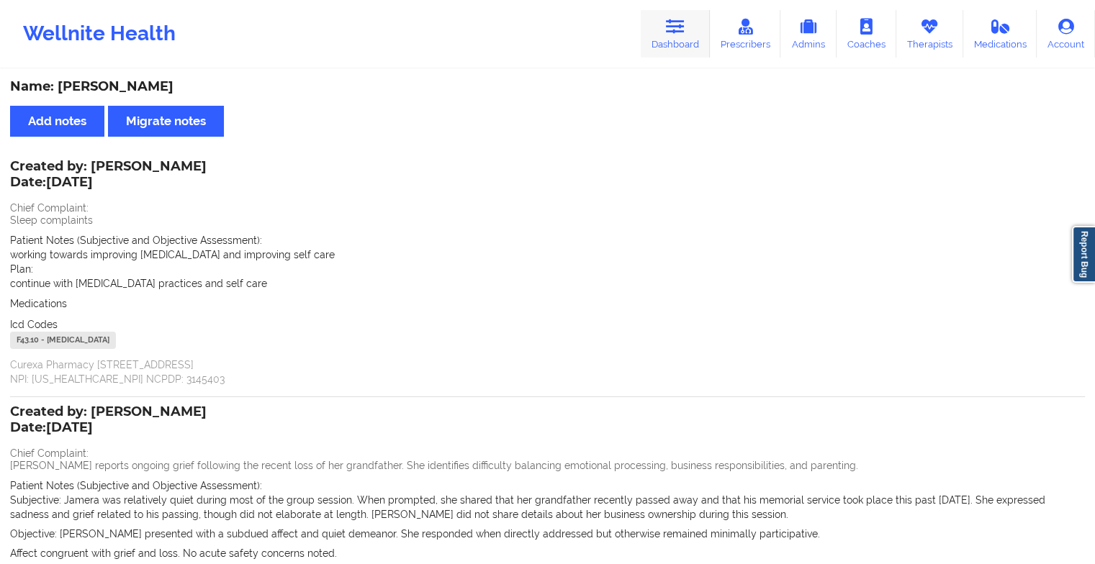
click at [676, 29] on icon at bounding box center [675, 27] width 19 height 16
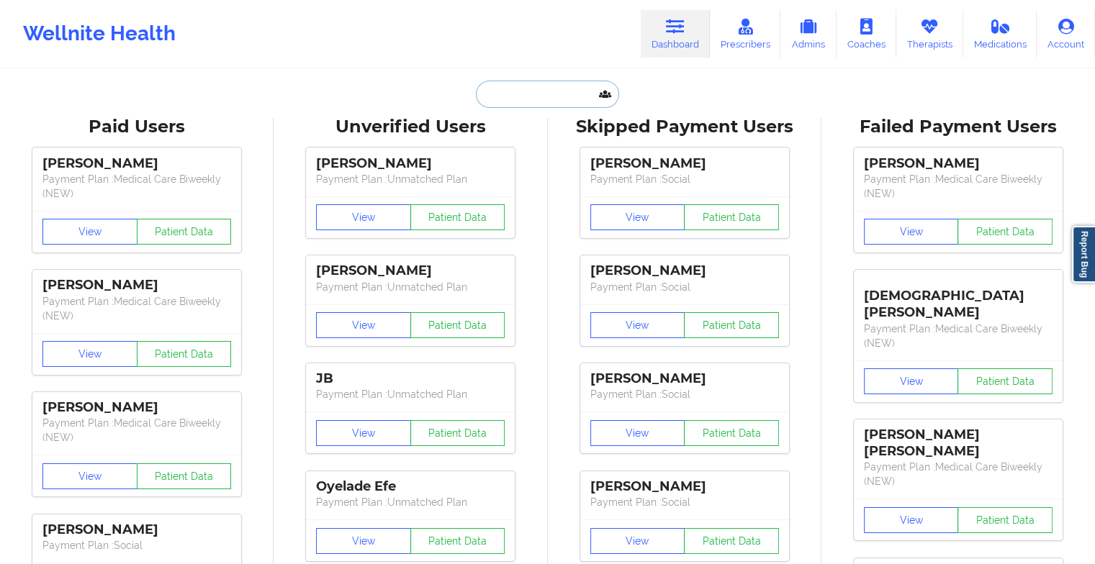
click at [553, 95] on input "text" at bounding box center [547, 94] width 143 height 27
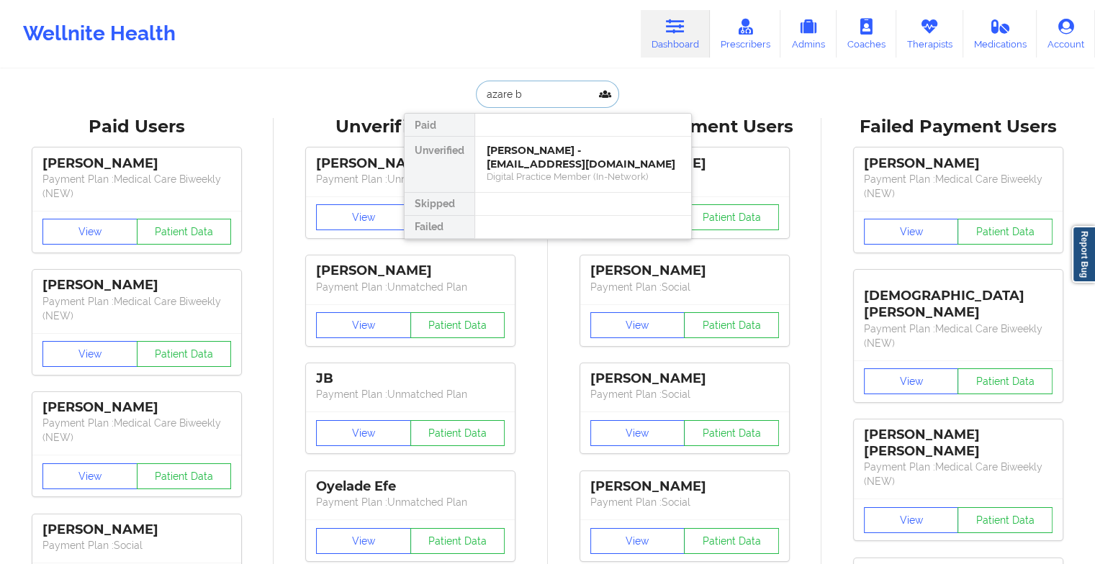
type input "azare br"
click at [546, 156] on div "[PERSON_NAME] - [EMAIL_ADDRESS][DOMAIN_NAME]" at bounding box center [583, 157] width 193 height 27
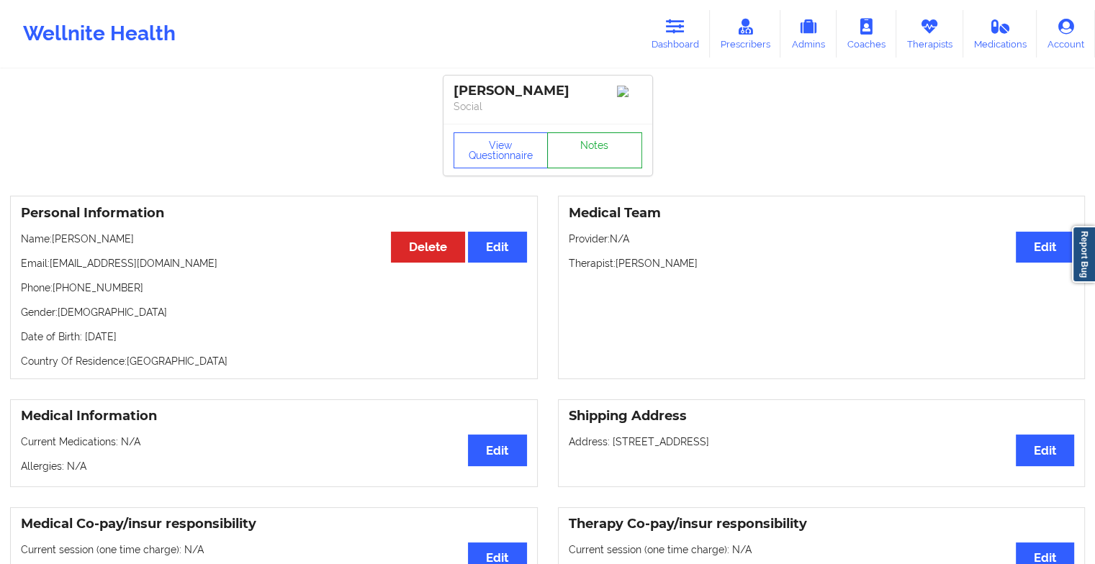
click at [602, 140] on link "Notes" at bounding box center [594, 150] width 95 height 36
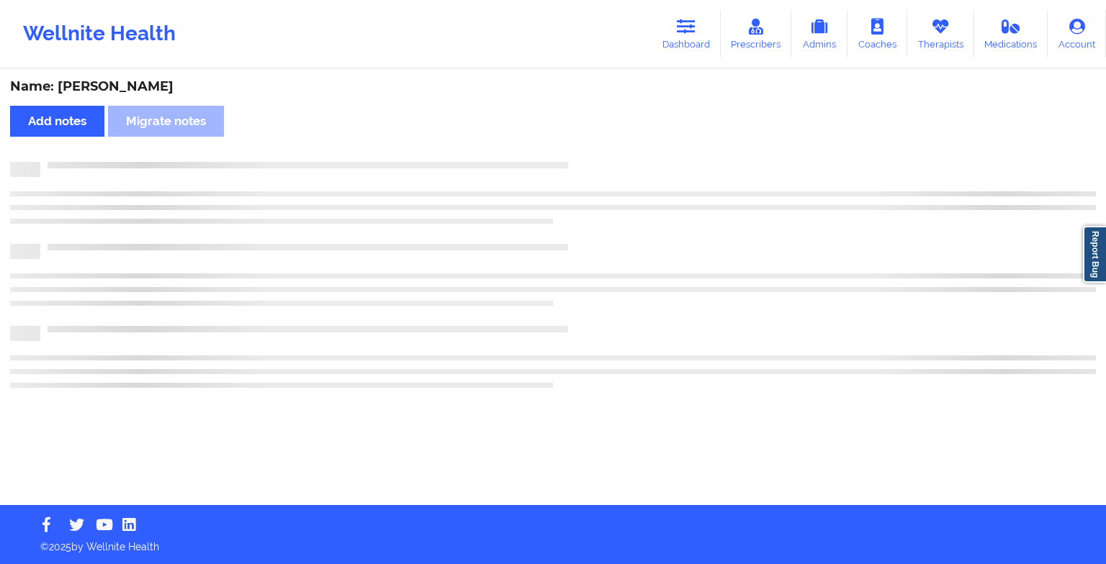
click at [602, 140] on div "Name: [PERSON_NAME] Add notes Migrate notes" at bounding box center [553, 288] width 1106 height 435
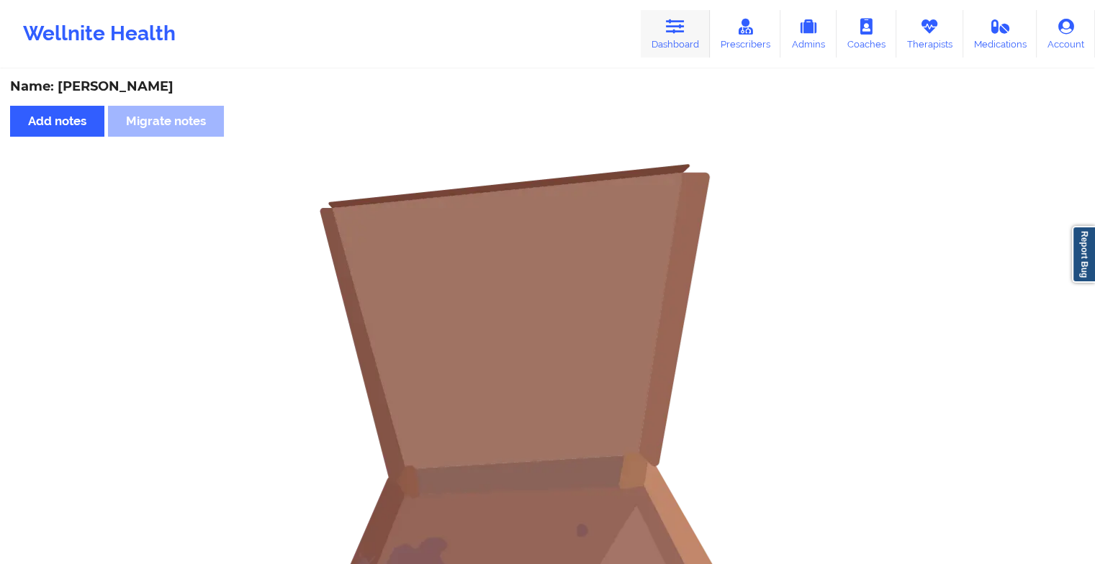
click at [679, 34] on icon at bounding box center [675, 27] width 19 height 16
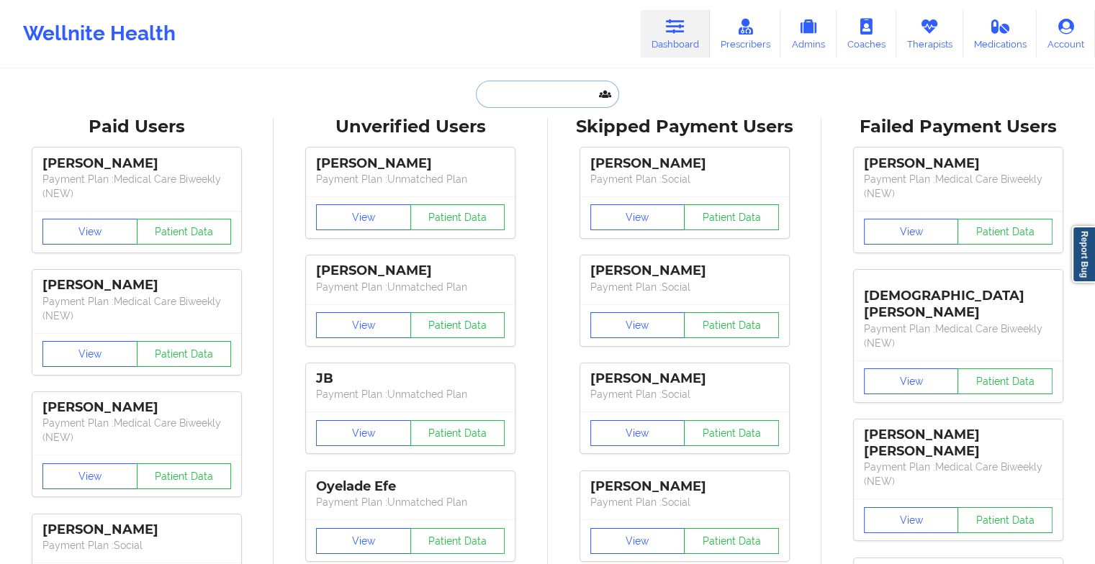
click at [565, 95] on input "text" at bounding box center [547, 94] width 143 height 27
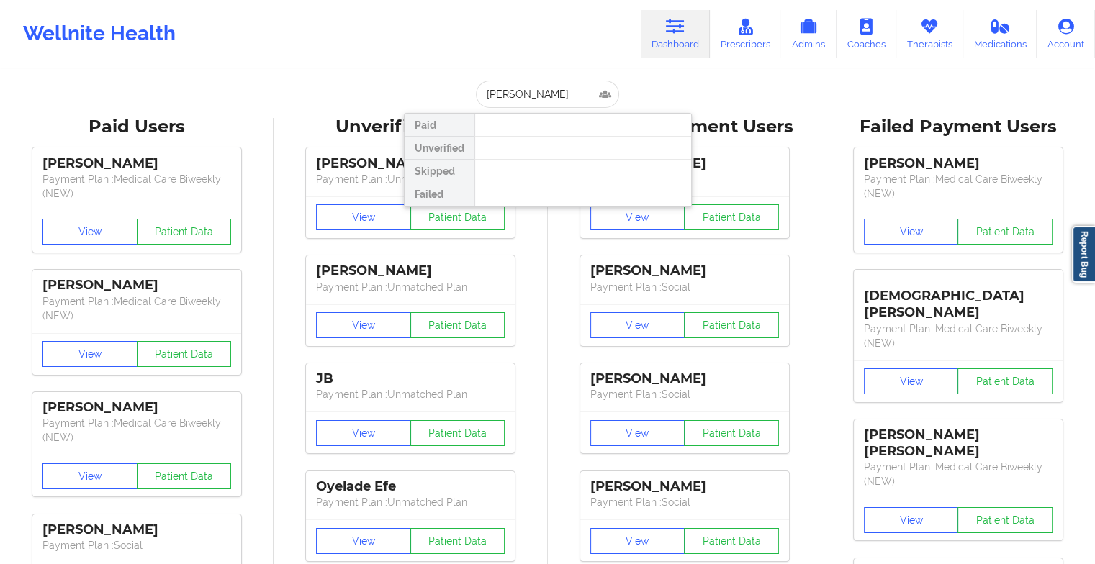
click at [546, 157] on div at bounding box center [582, 148] width 217 height 23
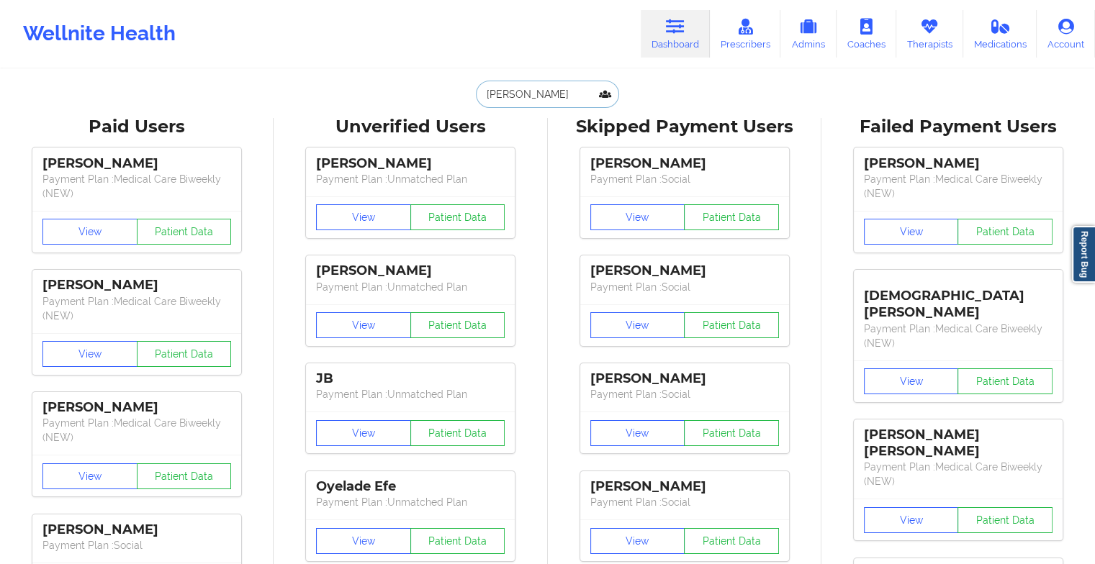
click at [551, 99] on input "[PERSON_NAME]" at bounding box center [547, 94] width 143 height 27
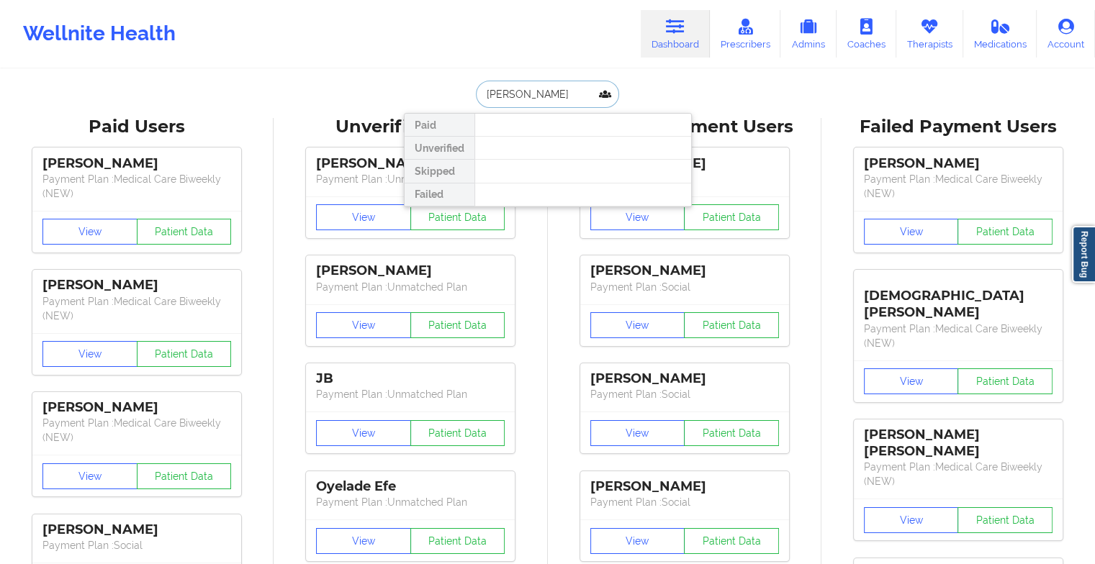
type input "[PERSON_NAME]"
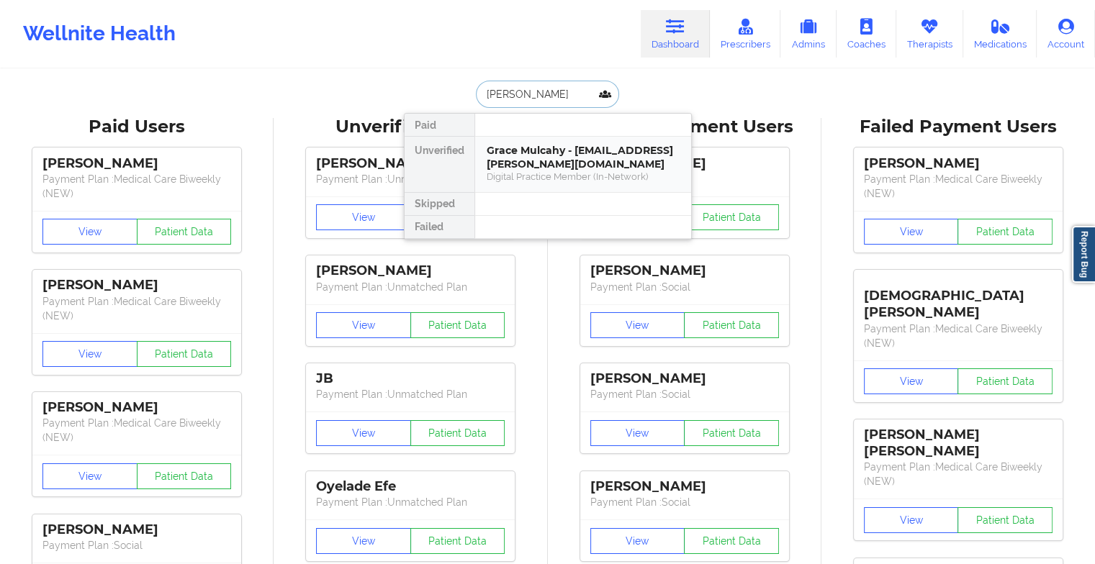
click at [552, 184] on div "Grace Mulcahy - [EMAIL_ADDRESS][PERSON_NAME][DOMAIN_NAME] Digital Practice Memb…" at bounding box center [583, 164] width 216 height 55
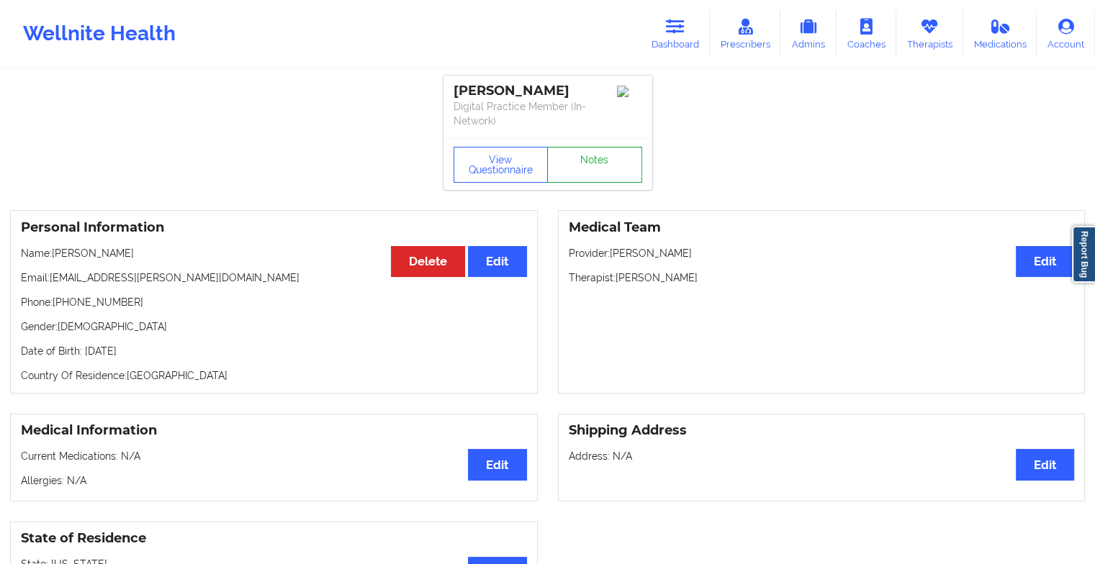
click at [609, 147] on link "Notes" at bounding box center [594, 165] width 95 height 36
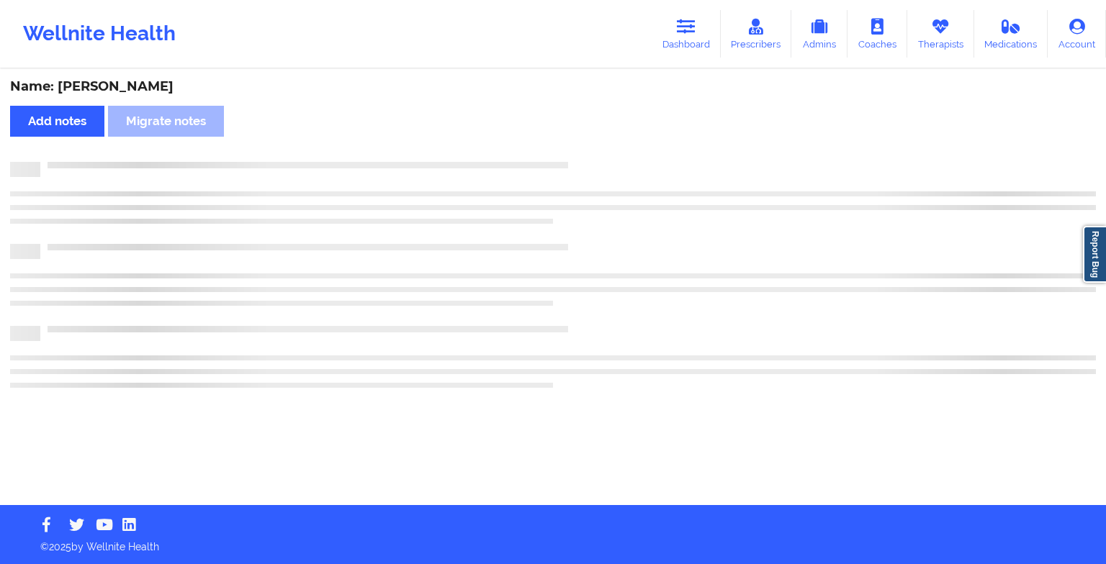
click at [609, 147] on div "Name: [PERSON_NAME] Add notes Migrate notes" at bounding box center [553, 288] width 1106 height 435
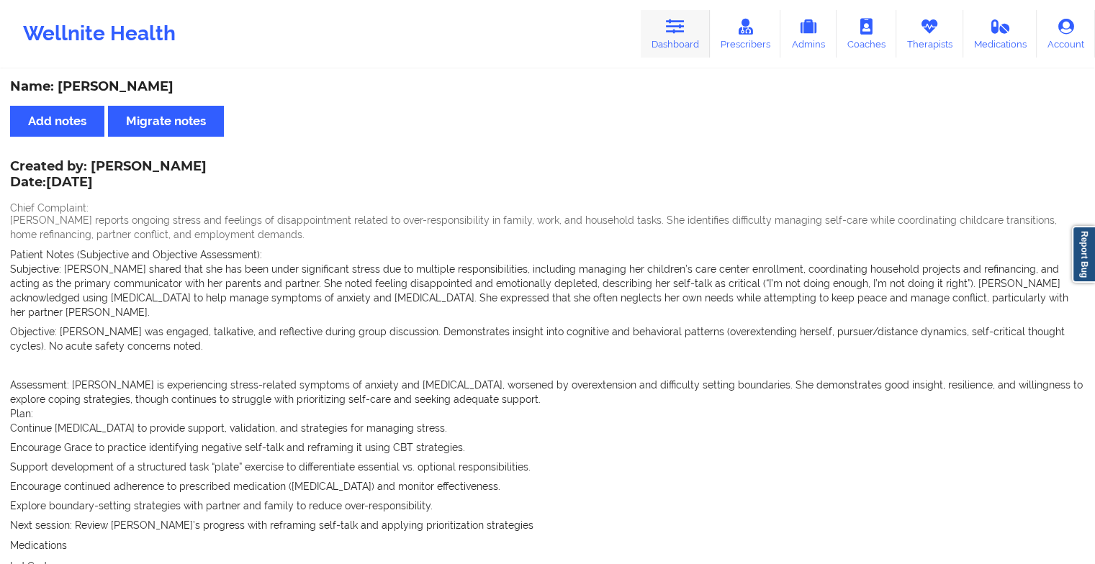
click at [681, 31] on icon at bounding box center [675, 27] width 19 height 16
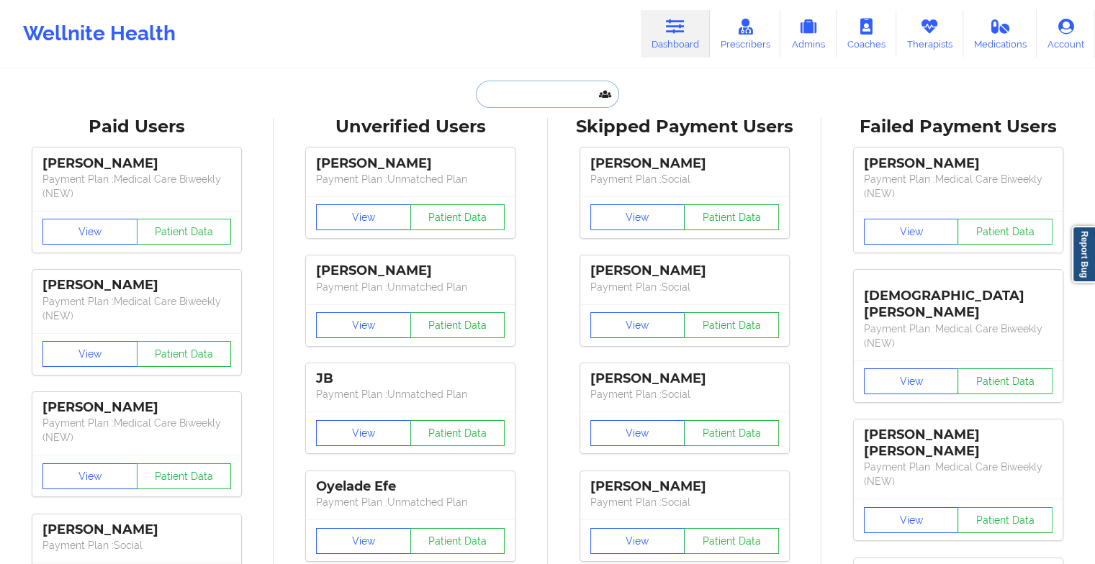
click at [542, 91] on input "text" at bounding box center [547, 94] width 143 height 27
type input "d"
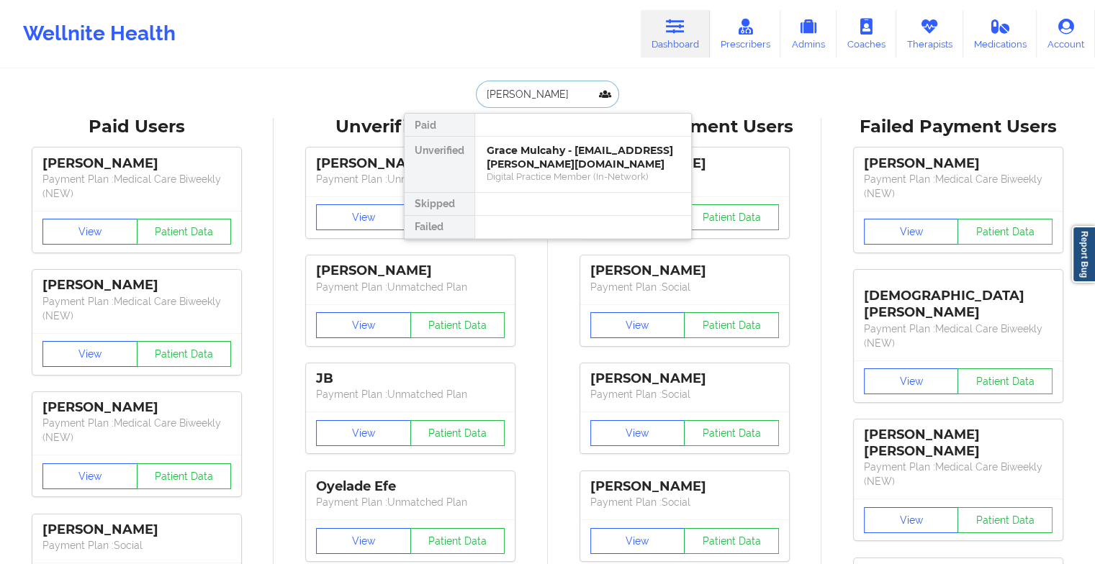
type input "[PERSON_NAME]"
click at [516, 161] on div "[PERSON_NAME] - [PERSON_NAME][EMAIL_ADDRESS][DOMAIN_NAME]" at bounding box center [583, 157] width 193 height 27
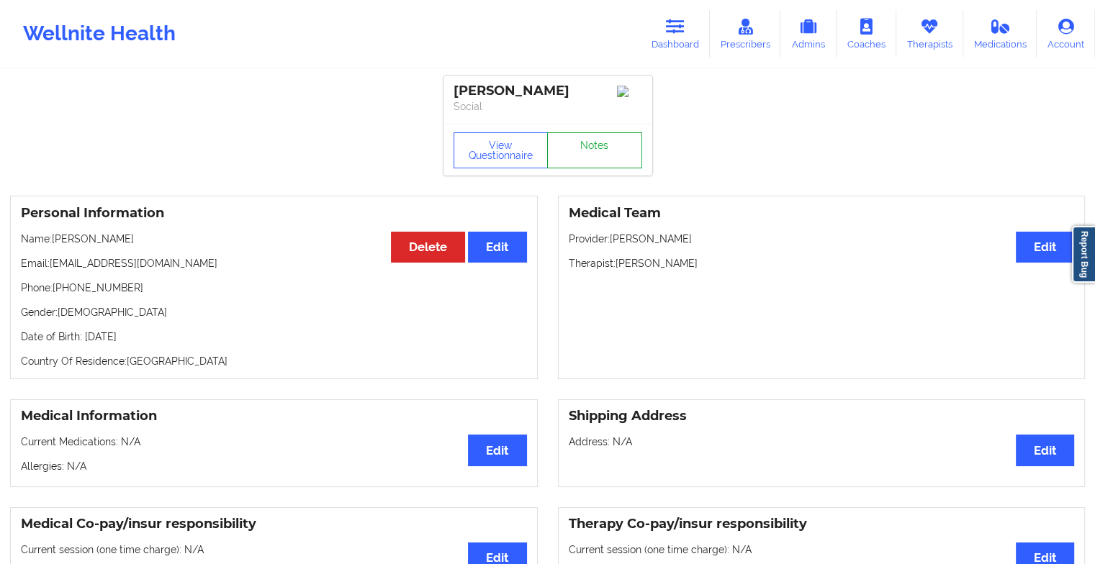
click at [620, 142] on link "Notes" at bounding box center [594, 150] width 95 height 36
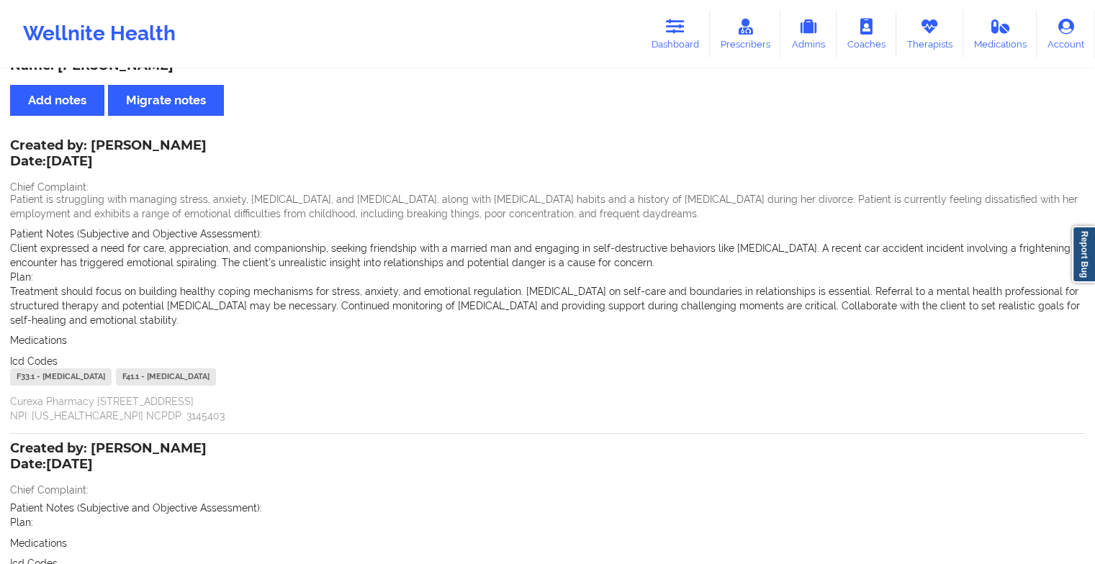
scroll to position [199, 0]
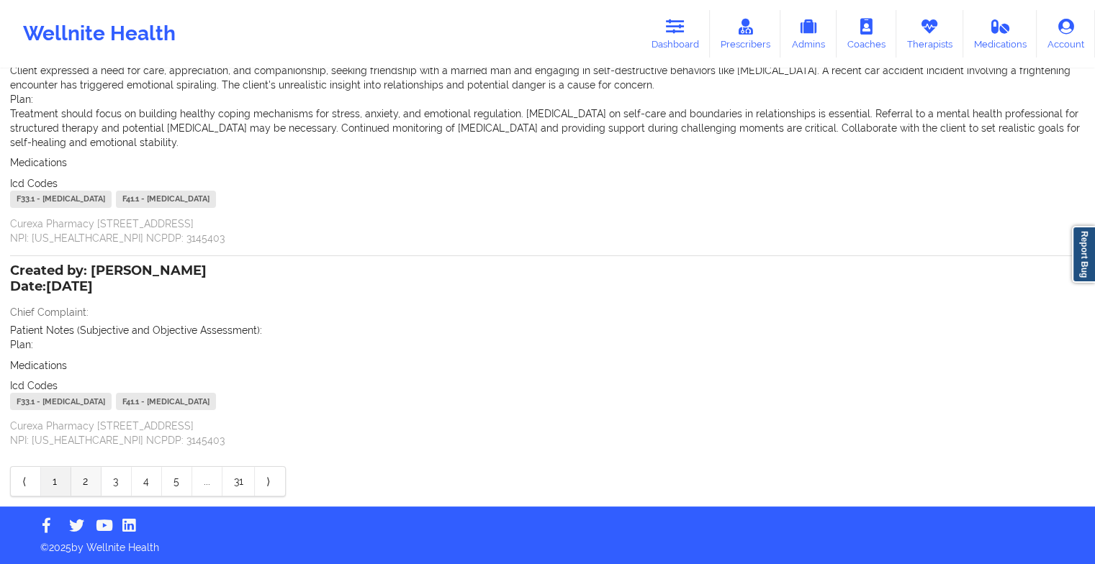
click at [77, 478] on link "2" at bounding box center [86, 481] width 30 height 29
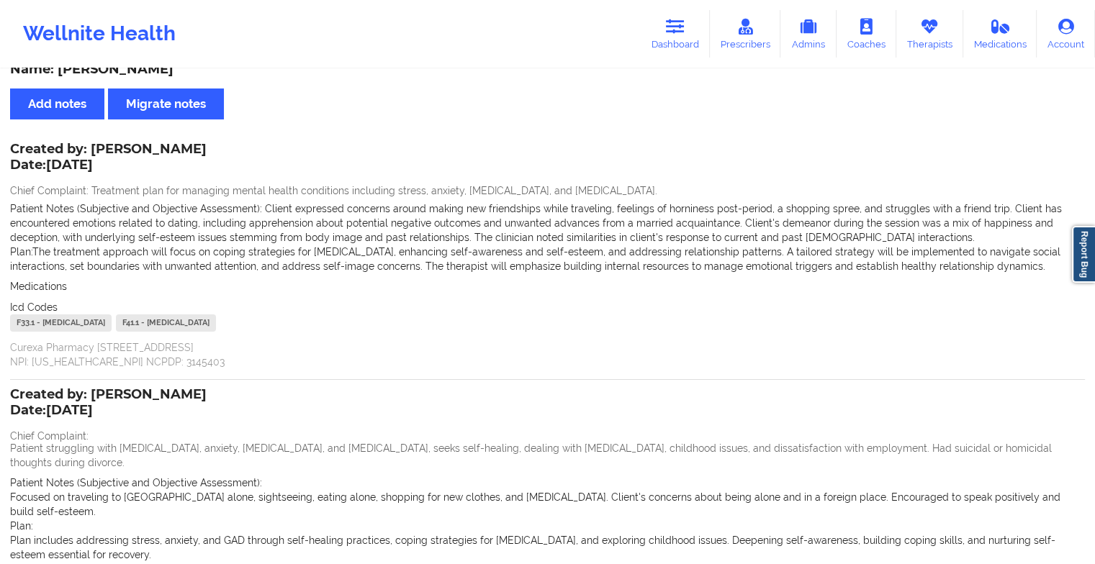
scroll to position [0, 0]
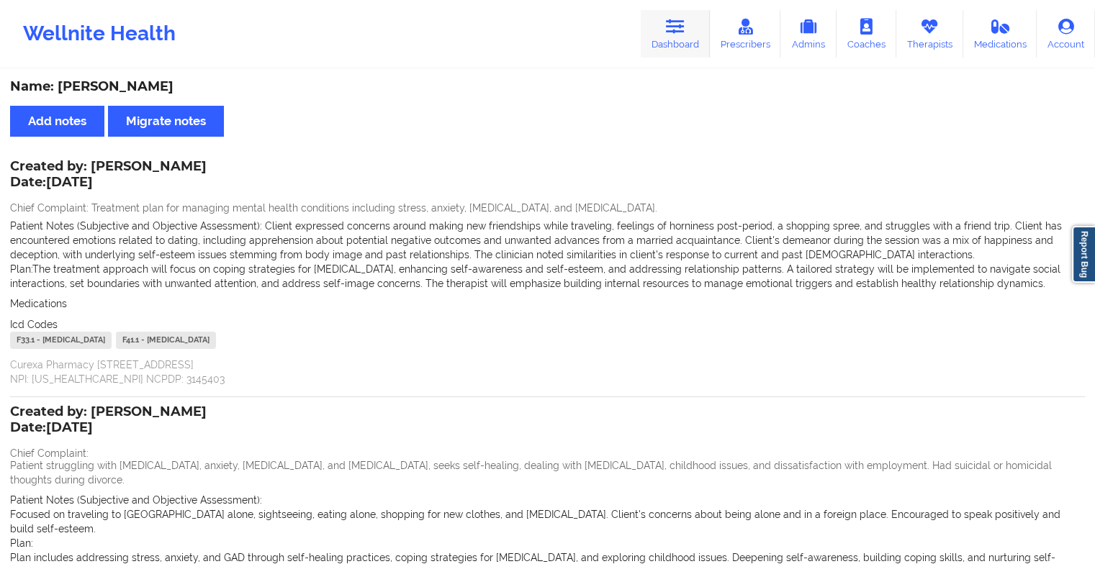
click at [671, 52] on link "Dashboard" at bounding box center [675, 34] width 69 height 48
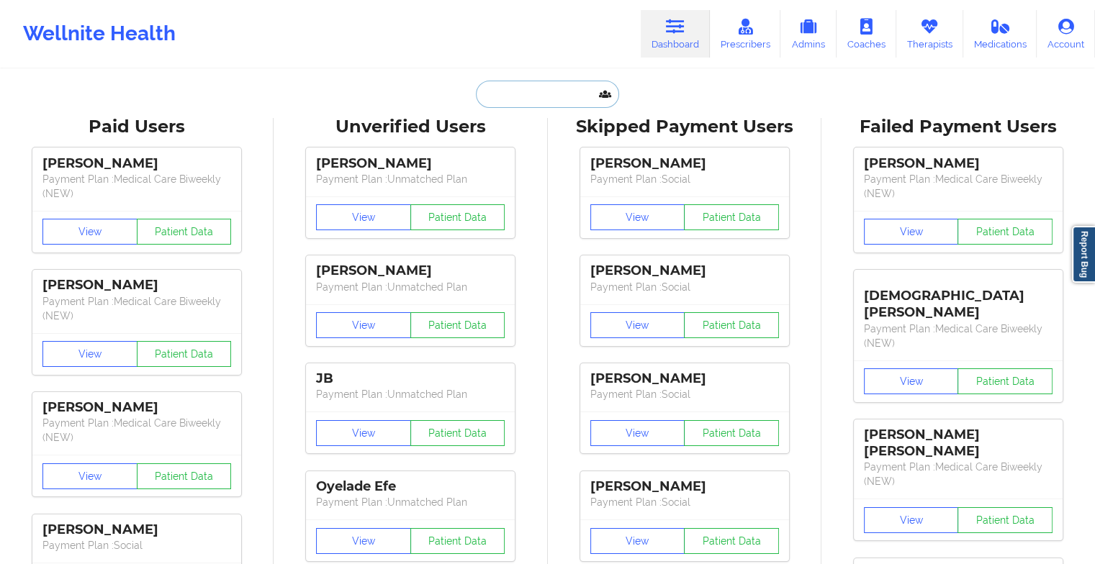
click at [551, 89] on input "text" at bounding box center [547, 94] width 143 height 27
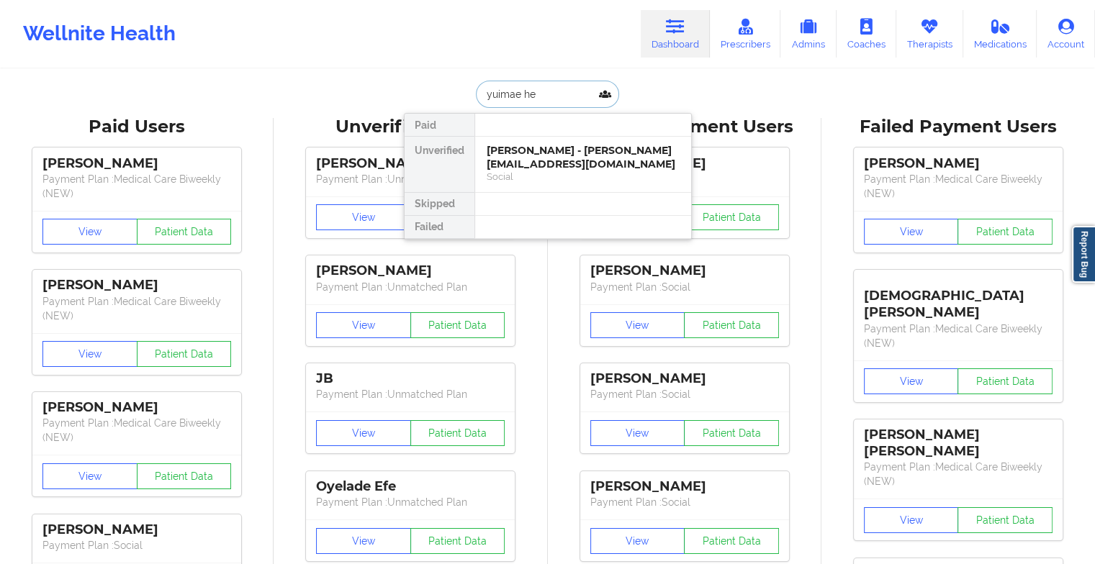
type input "yuimae hen"
click at [527, 161] on div "Yuimae [PERSON_NAME] - [EMAIL_ADDRESS][DOMAIN_NAME]" at bounding box center [583, 157] width 193 height 27
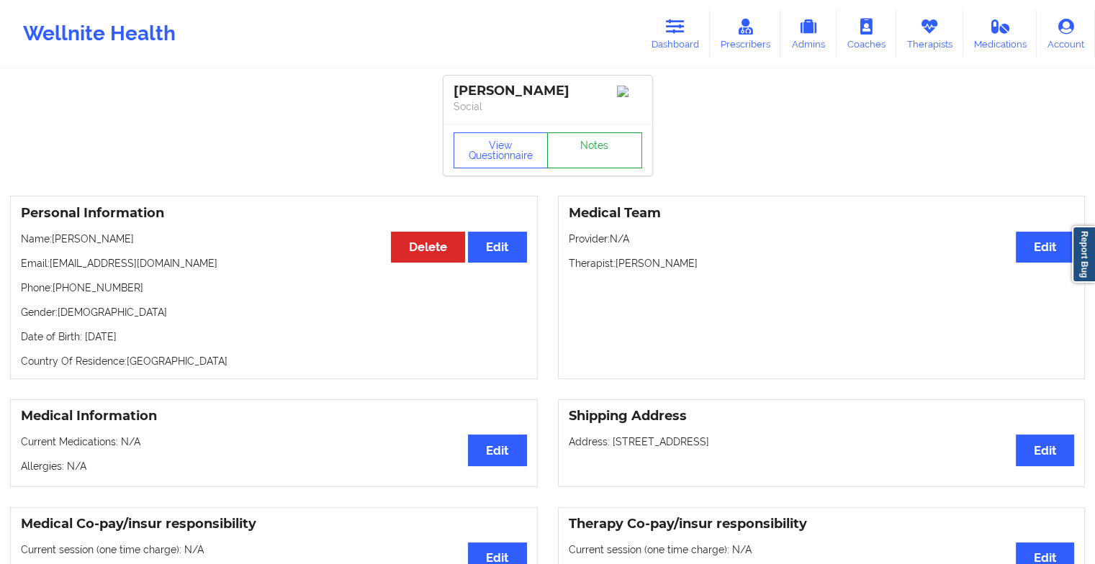
click at [607, 138] on link "Notes" at bounding box center [594, 150] width 95 height 36
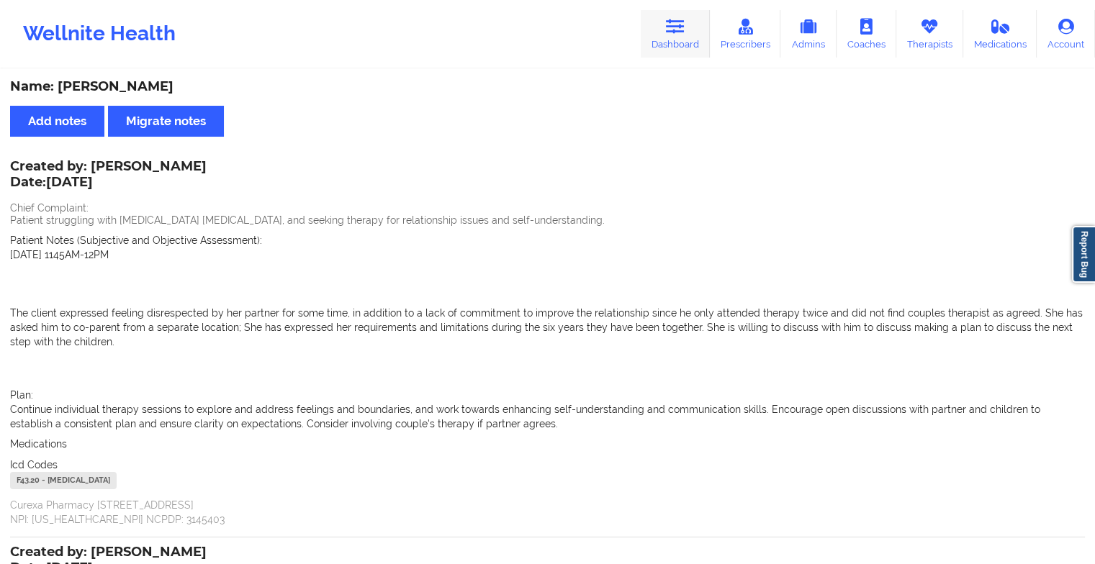
click at [668, 36] on link "Dashboard" at bounding box center [675, 34] width 69 height 48
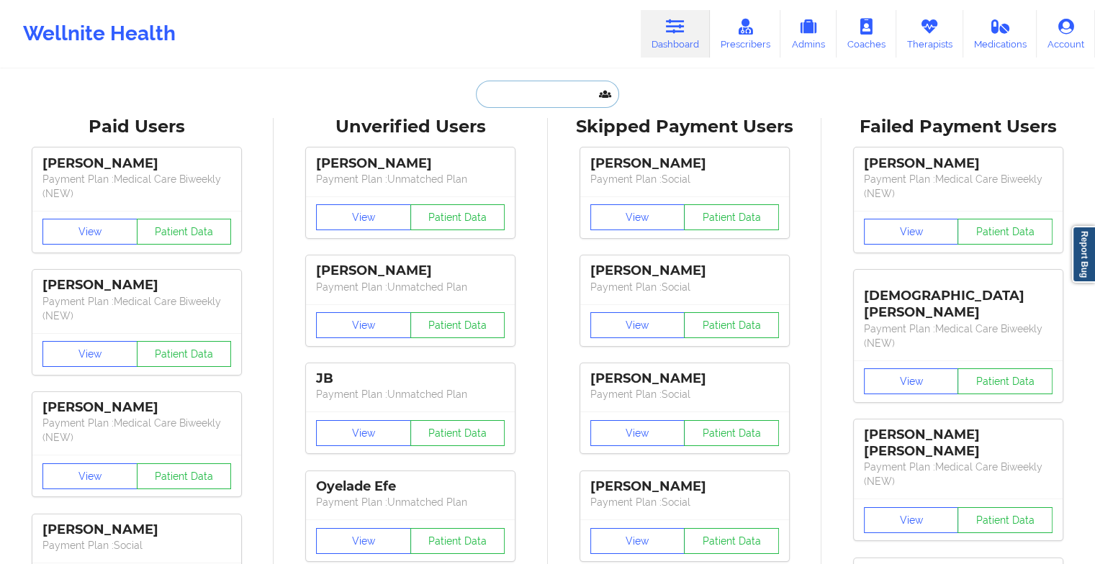
click at [536, 86] on input "text" at bounding box center [547, 94] width 143 height 27
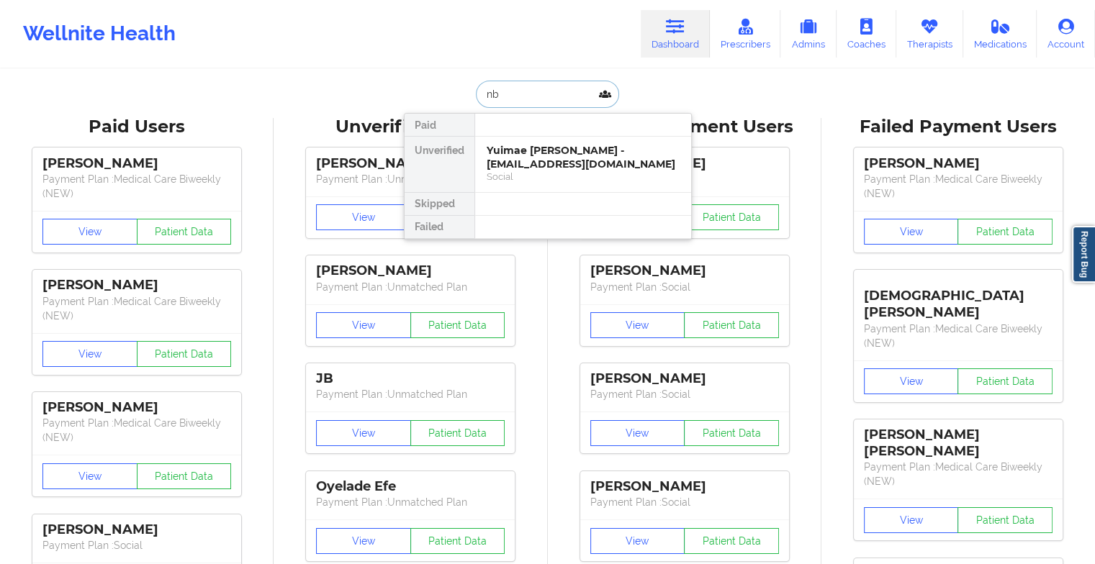
type input "n"
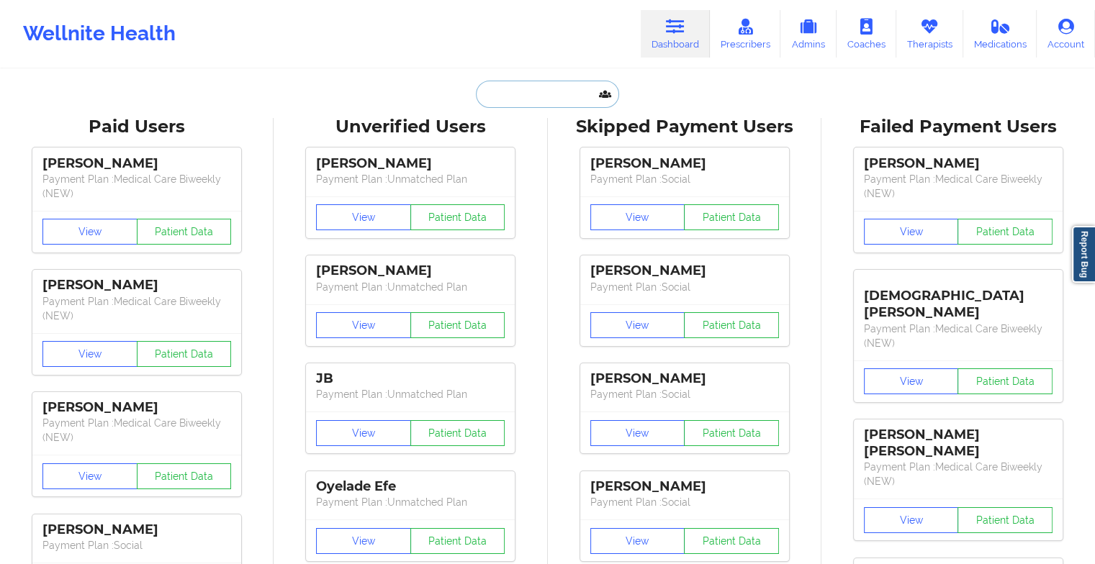
type input "a"
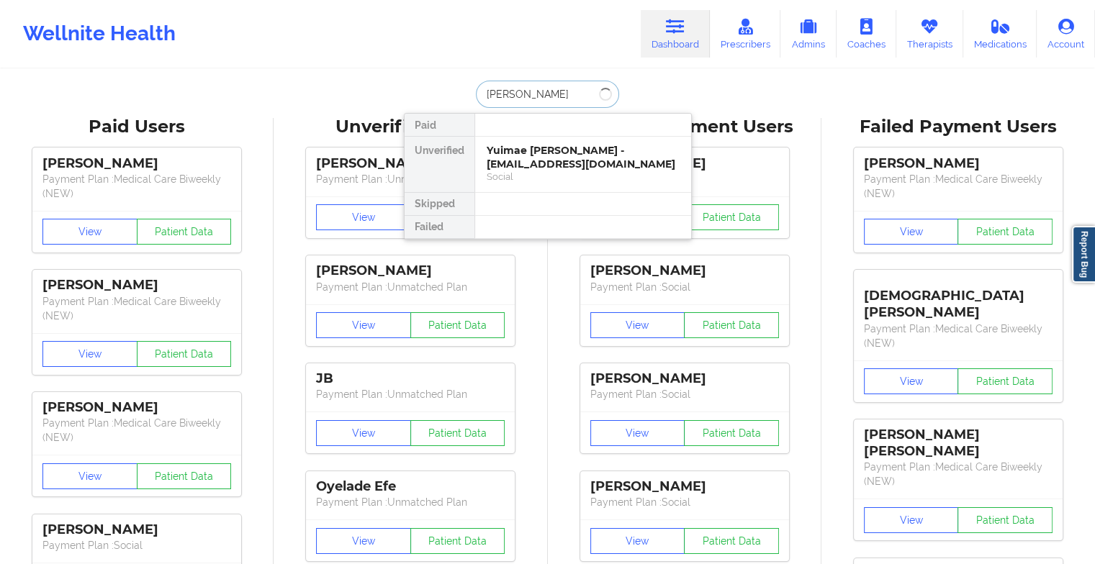
type input "[PERSON_NAME]"
click at [642, 160] on div "[PERSON_NAME] - [EMAIL_ADDRESS][DOMAIN_NAME]" at bounding box center [583, 157] width 193 height 27
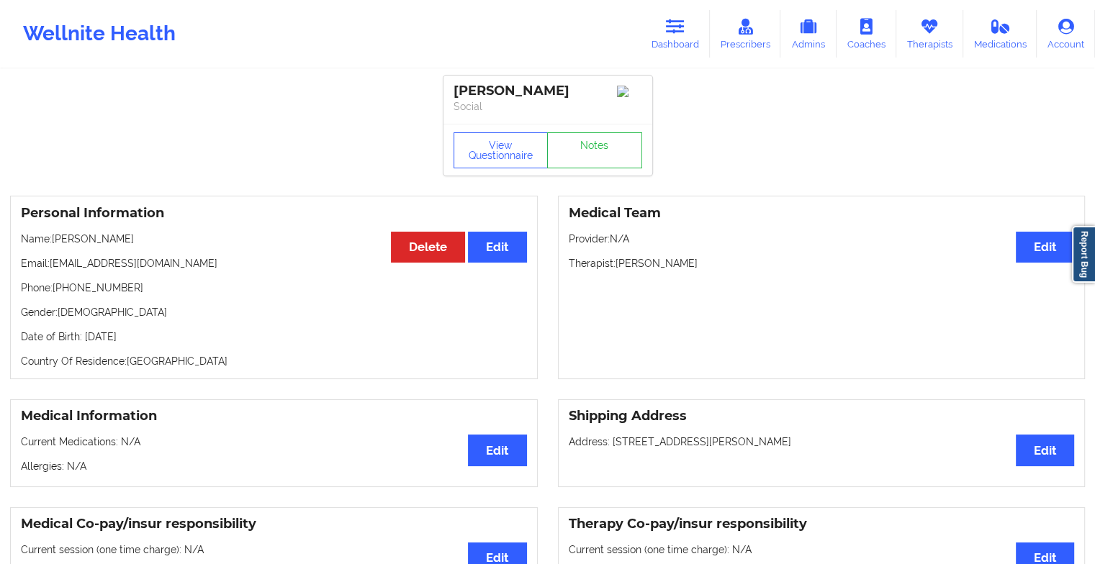
click at [580, 135] on div "View Questionnaire Notes" at bounding box center [548, 150] width 209 height 52
drag, startPoint x: 580, startPoint y: 135, endPoint x: 582, endPoint y: 149, distance: 13.8
click at [582, 149] on div "View Questionnaire Notes" at bounding box center [548, 150] width 209 height 52
click at [582, 149] on link "Notes" at bounding box center [594, 150] width 95 height 36
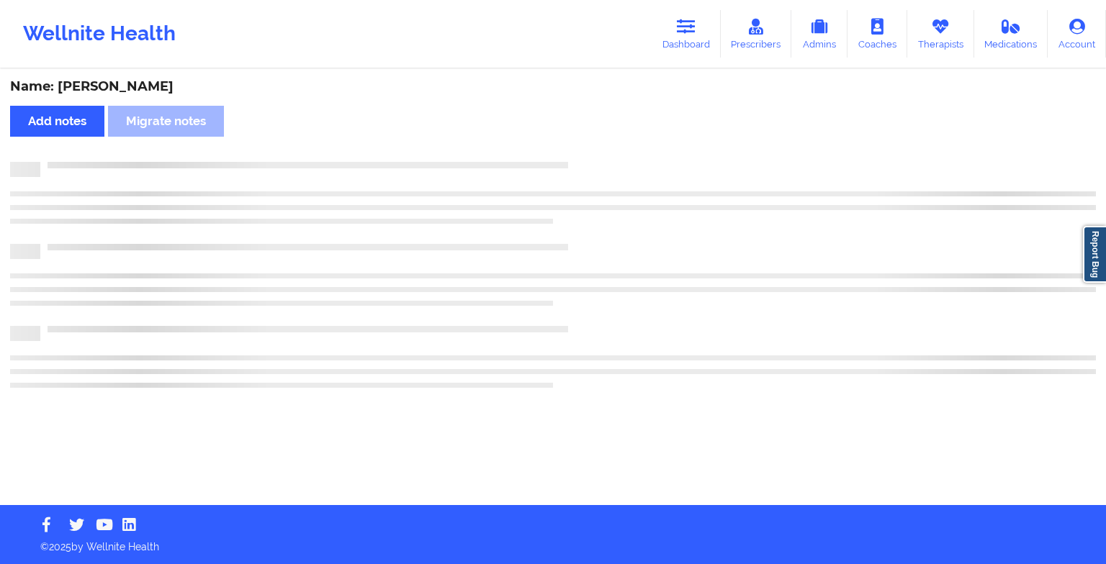
click at [582, 149] on div "Name: [PERSON_NAME] Add notes Migrate notes" at bounding box center [553, 288] width 1106 height 435
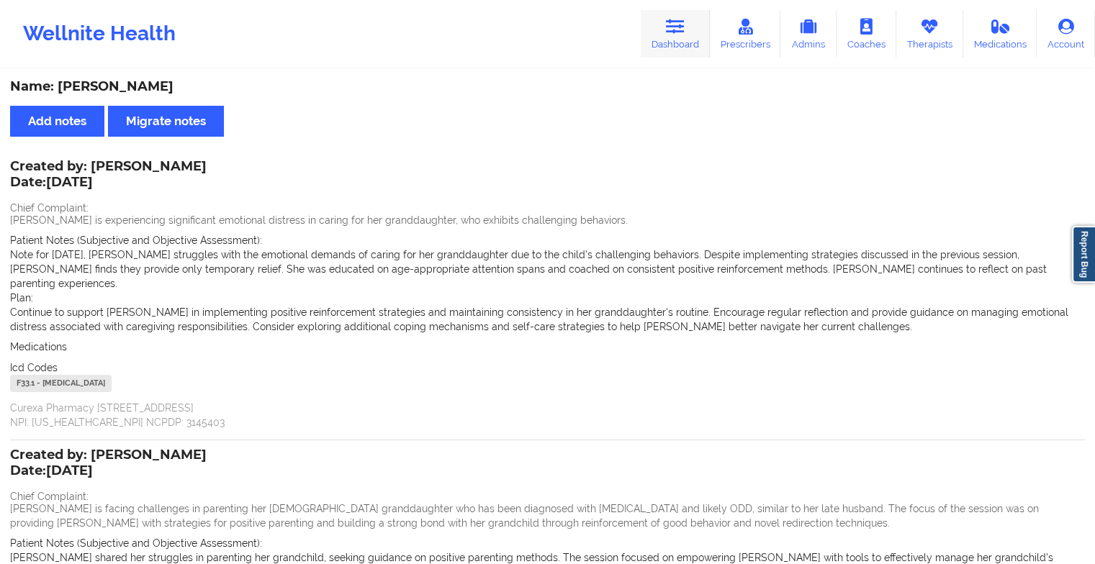
click at [676, 37] on link "Dashboard" at bounding box center [675, 34] width 69 height 48
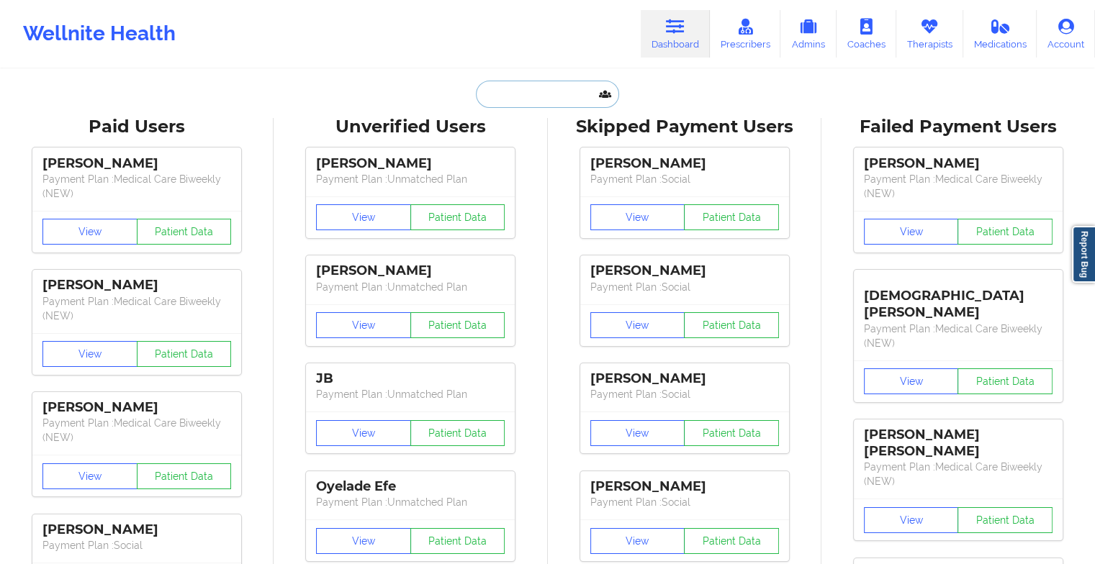
click at [559, 104] on input "text" at bounding box center [547, 94] width 143 height 27
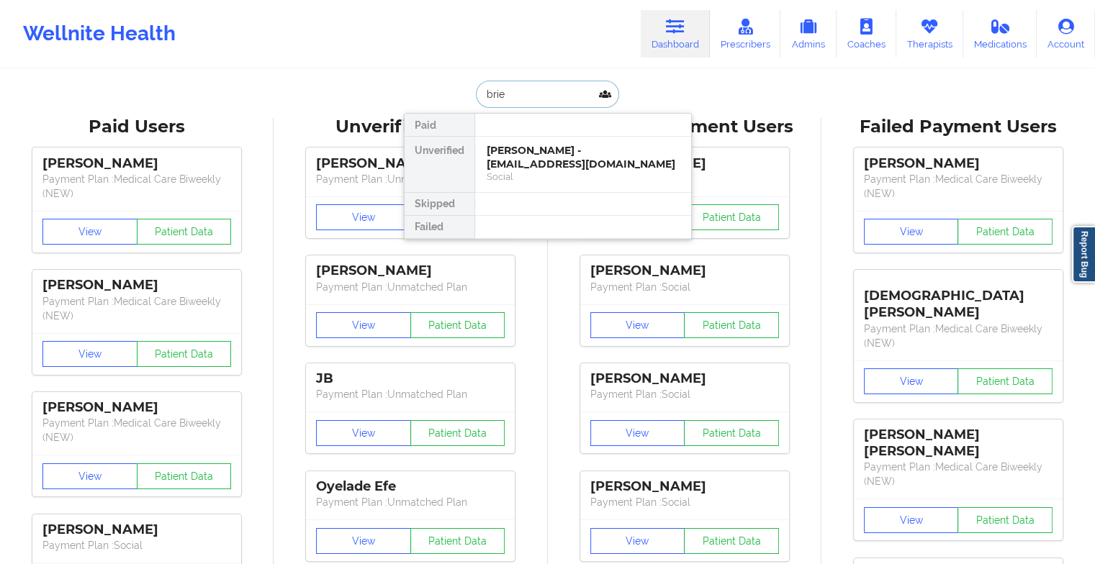
type input "[PERSON_NAME]"
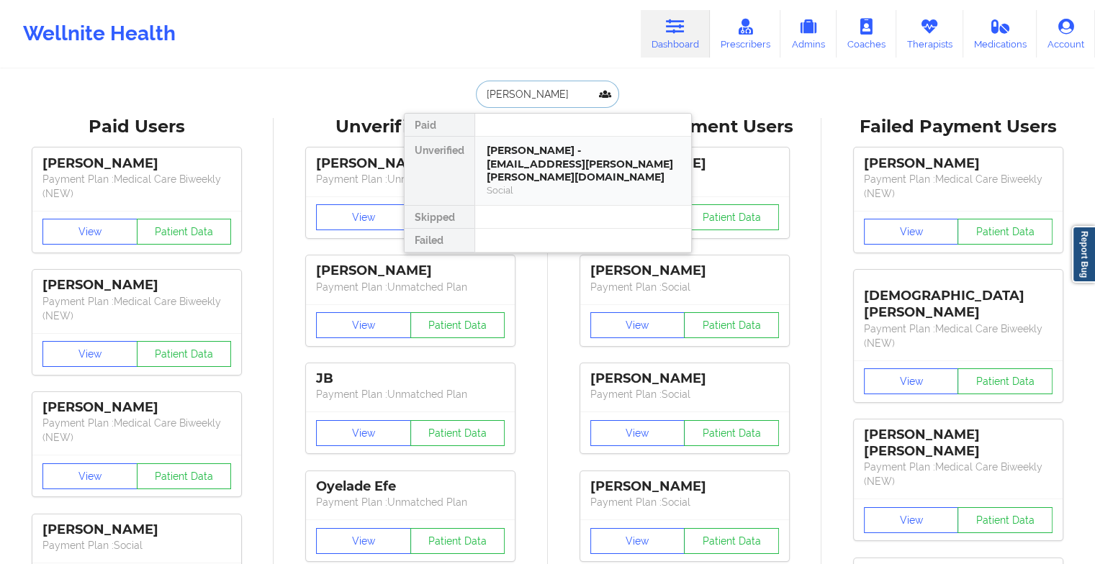
click at [542, 156] on div "[PERSON_NAME] - [EMAIL_ADDRESS][PERSON_NAME][PERSON_NAME][DOMAIN_NAME]" at bounding box center [583, 164] width 193 height 40
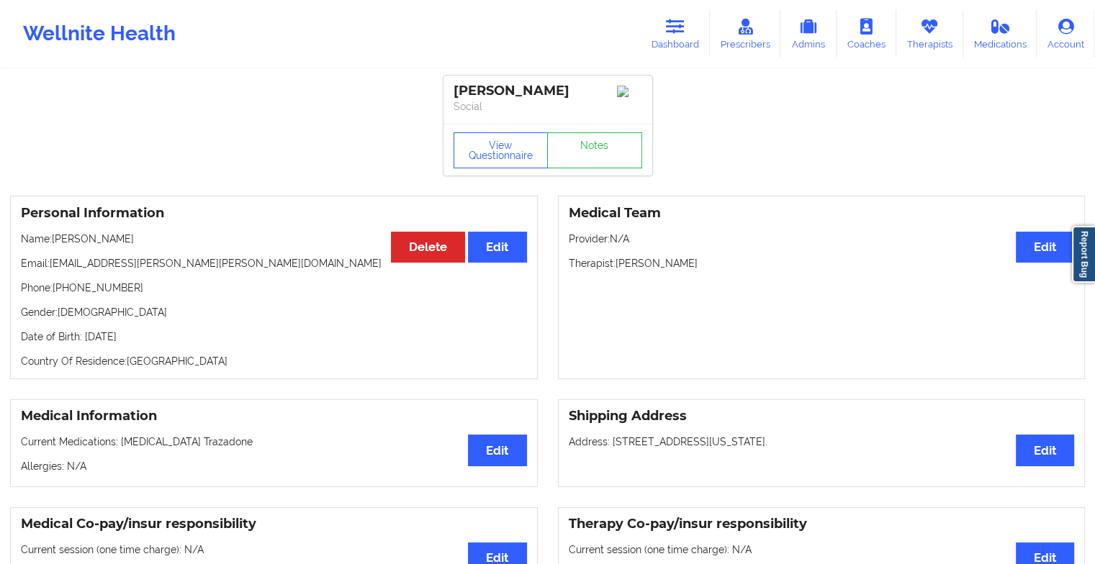
click at [602, 133] on div "View Questionnaire Notes" at bounding box center [548, 150] width 209 height 52
click at [581, 166] on link "Notes" at bounding box center [594, 150] width 95 height 36
